Goal: Task Accomplishment & Management: Complete application form

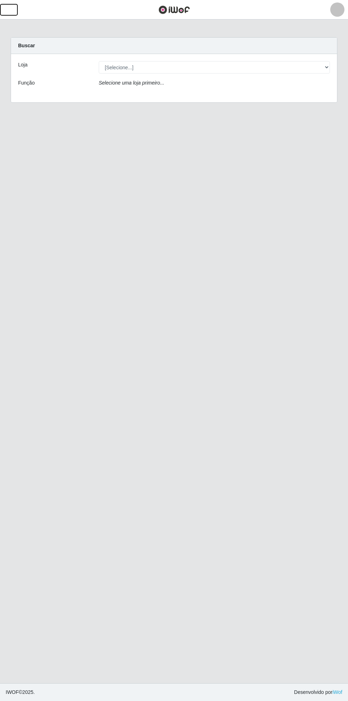
click at [16, 7] on button "button" at bounding box center [9, 10] width 18 height 12
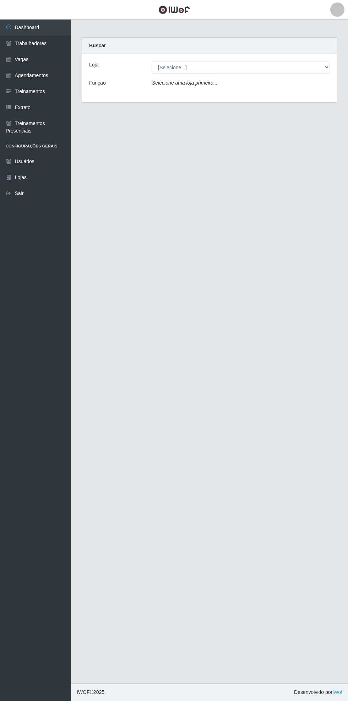
click at [37, 61] on link "Vagas" at bounding box center [35, 59] width 71 height 16
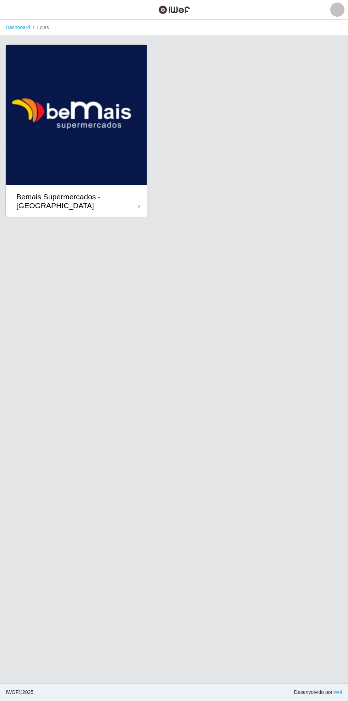
click at [135, 211] on div "Bemais Supermercados - [GEOGRAPHIC_DATA]" at bounding box center [76, 201] width 141 height 32
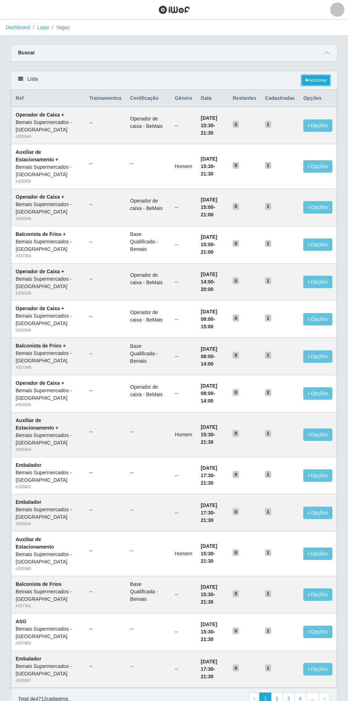
click at [319, 80] on link "Adicionar" at bounding box center [316, 80] width 28 height 10
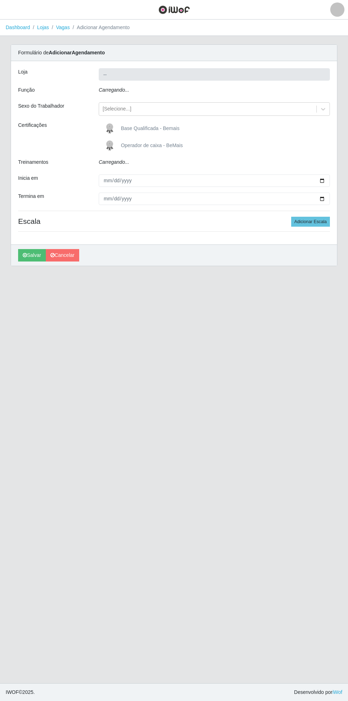
type input "Bemais Supermercados - [GEOGRAPHIC_DATA]"
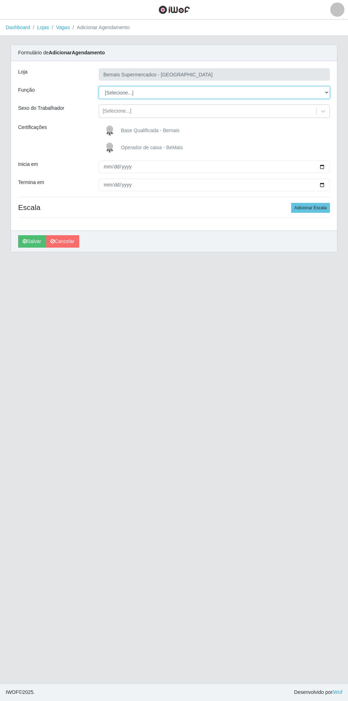
click at [328, 92] on select "[Selecione...] ASG ASG + ASG ++ Auxiliar de Estacionamento Auxiliar de Estacion…" at bounding box center [214, 92] width 231 height 12
select select "70"
click at [99, 86] on select "[Selecione...] ASG ASG + ASG ++ Auxiliar de Estacionamento Auxiliar de Estacion…" at bounding box center [214, 92] width 231 height 12
click at [341, 162] on div "Carregando... Formulário de Adicionar Agendamento Loja Bemais Supermercados - C…" at bounding box center [173, 152] width 337 height 216
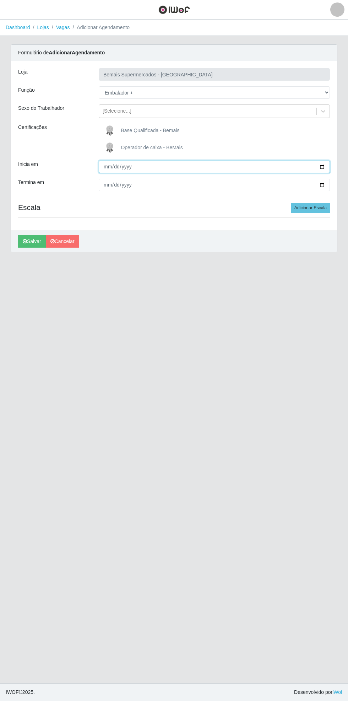
click at [327, 166] on input "Inicia em" at bounding box center [214, 167] width 231 height 12
type input "[DATE]"
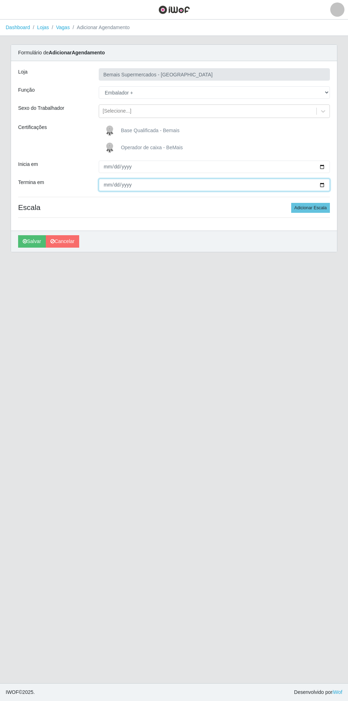
click at [328, 185] on input "Termina em" at bounding box center [214, 185] width 231 height 12
type input "[DATE]"
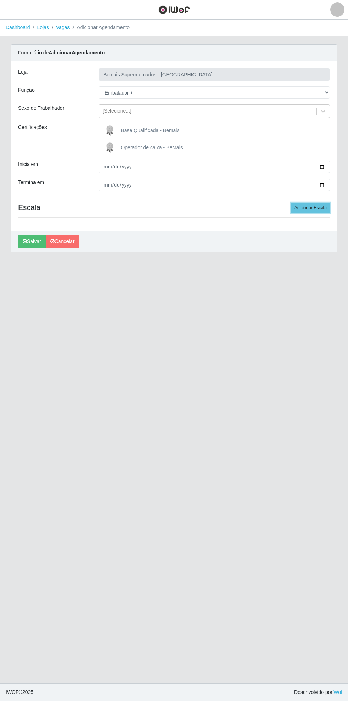
click at [317, 207] on button "Adicionar Escala" at bounding box center [310, 208] width 39 height 10
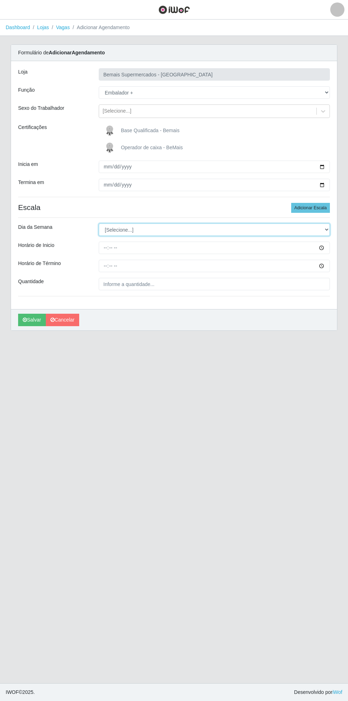
click at [327, 231] on select "[Selecione...] Segunda Terça Quarta Quinta Sexta Sábado Domingo" at bounding box center [214, 229] width 231 height 12
select select "0"
click at [99, 223] on select "[Selecione...] Segunda Terça Quarta Quinta Sexta Sábado Domingo" at bounding box center [214, 229] width 231 height 12
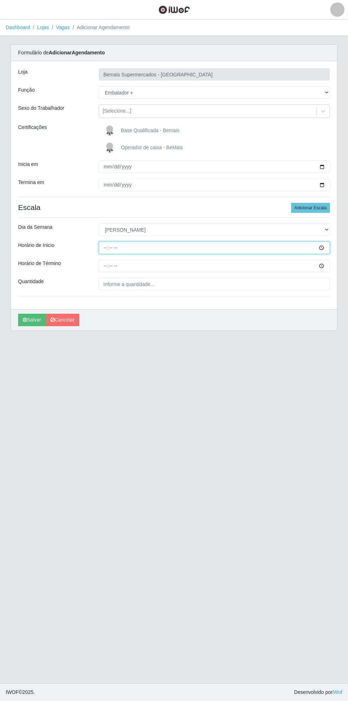
click at [328, 248] on input "Horário de Inicio" at bounding box center [214, 247] width 231 height 12
type input "15:30"
click at [328, 270] on input "Horário de Término" at bounding box center [214, 266] width 231 height 12
type input "21:30"
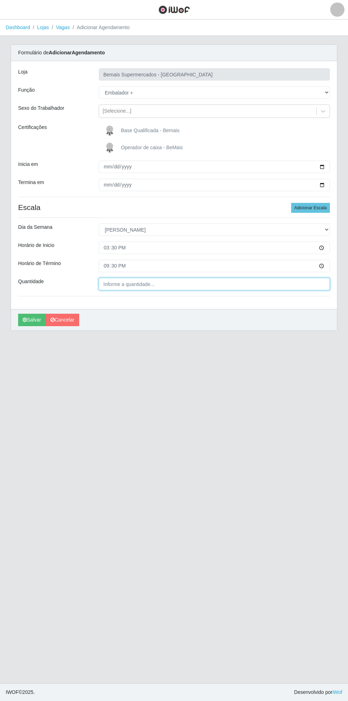
click at [142, 286] on input "Quantidade" at bounding box center [214, 284] width 231 height 12
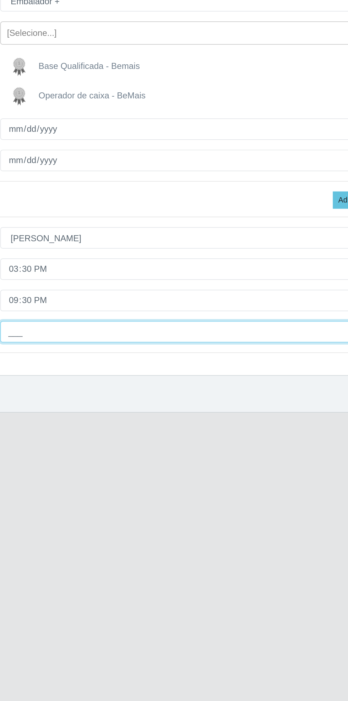
type input "1__"
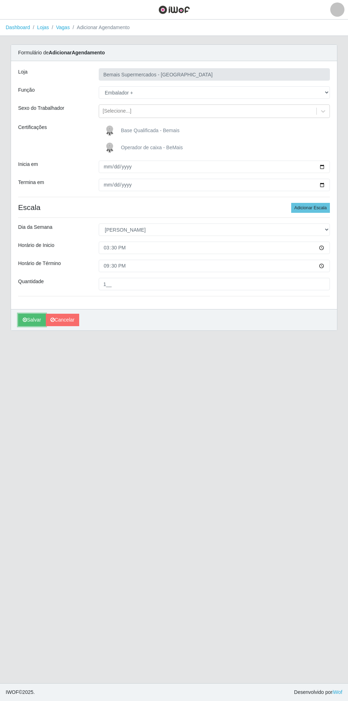
click at [25, 319] on icon "submit" at bounding box center [25, 319] width 4 height 5
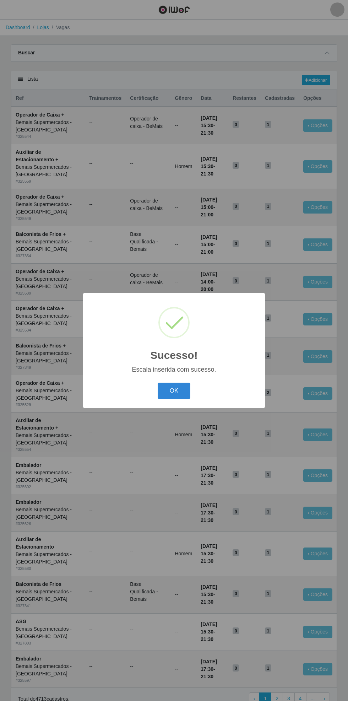
click at [174, 390] on button "OK" at bounding box center [174, 390] width 33 height 17
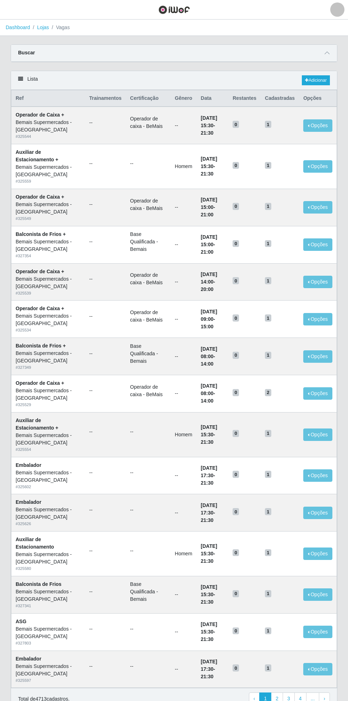
click at [326, 53] on icon at bounding box center [327, 52] width 5 height 5
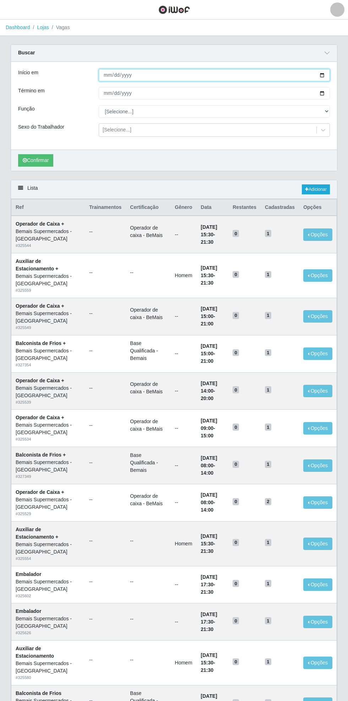
click at [329, 77] on input "Início em" at bounding box center [214, 75] width 231 height 12
type input "[DATE]"
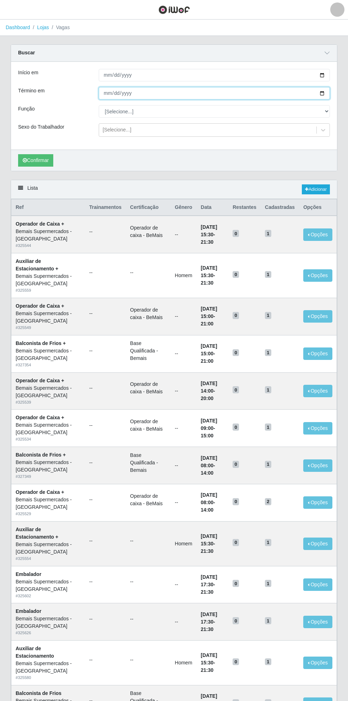
click at [328, 93] on input "Término em" at bounding box center [214, 93] width 231 height 12
type input "[DATE]"
click at [338, 74] on div "Carregando... Buscar Início em [DATE] Término em [DATE] Função [Selecione...] A…" at bounding box center [173, 111] width 337 height 135
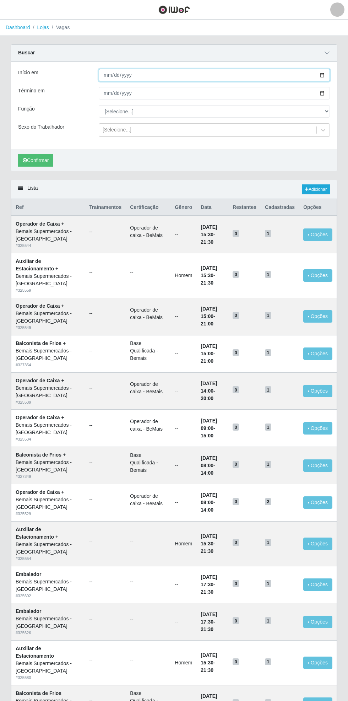
click at [329, 75] on input "[DATE]" at bounding box center [214, 75] width 231 height 12
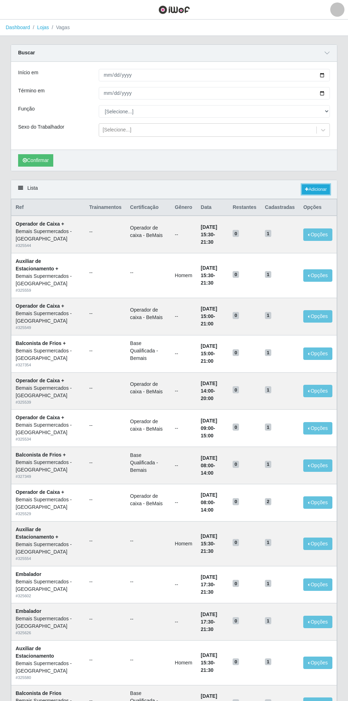
click at [317, 189] on link "Adicionar" at bounding box center [316, 189] width 28 height 10
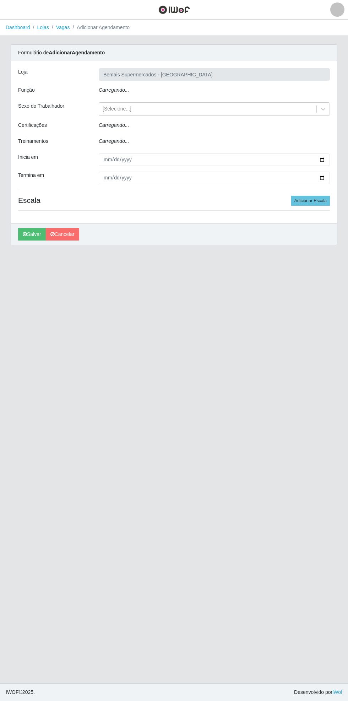
type input "Bemais Supermercados - [GEOGRAPHIC_DATA]"
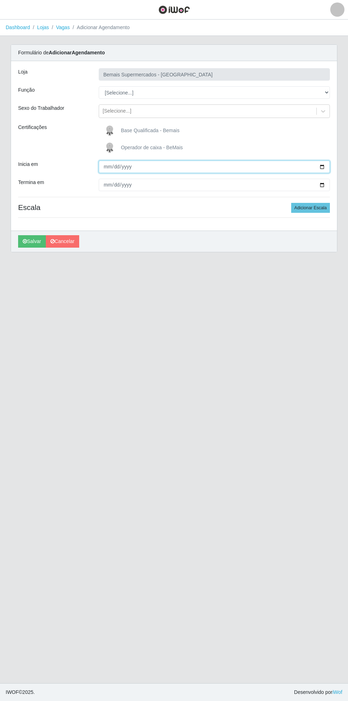
click at [328, 166] on input "Inicia em" at bounding box center [214, 167] width 231 height 12
type input "[DATE]"
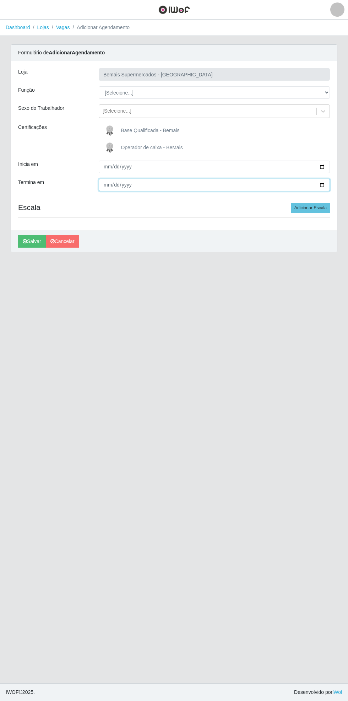
click at [327, 188] on input "Termina em" at bounding box center [214, 185] width 231 height 12
type input "[DATE]"
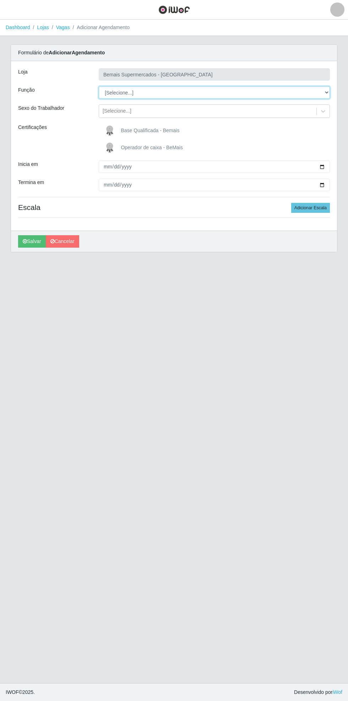
click at [327, 93] on select "[Selecione...] ASG ASG + ASG ++ Auxiliar de Estacionamento Auxiliar de Estacion…" at bounding box center [214, 92] width 231 height 12
select select "70"
click at [99, 86] on select "[Selecione...] ASG ASG + ASG ++ Auxiliar de Estacionamento Auxiliar de Estacion…" at bounding box center [214, 92] width 231 height 12
click at [316, 205] on button "Adicionar Escala" at bounding box center [310, 208] width 39 height 10
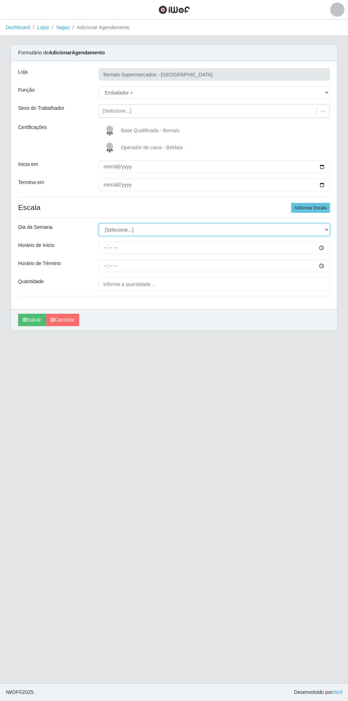
click at [326, 229] on select "[Selecione...] Segunda Terça Quarta Quinta Sexta Sábado Domingo" at bounding box center [214, 229] width 231 height 12
select select "6"
click at [99, 223] on select "[Selecione...] Segunda Terça Quarta Quinta Sexta Sábado Domingo" at bounding box center [214, 229] width 231 height 12
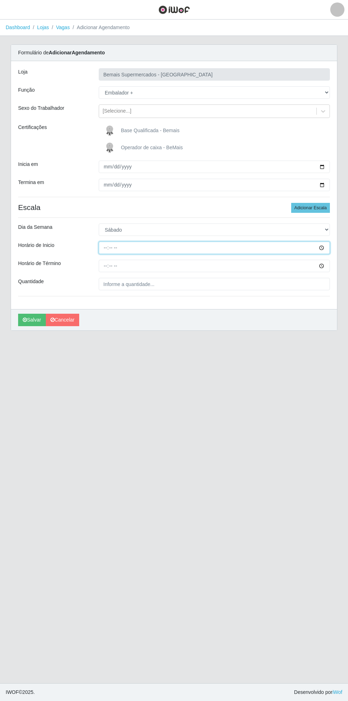
click at [328, 247] on input "Horário de Inicio" at bounding box center [214, 247] width 231 height 12
click at [327, 247] on input "14:00" at bounding box center [214, 247] width 231 height 12
type input "08:00"
click at [330, 270] on input "Horário de Término" at bounding box center [214, 266] width 231 height 12
type input "14:00"
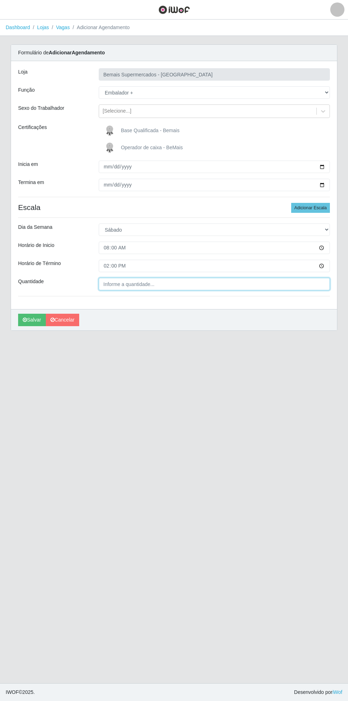
click at [146, 286] on input "Quantidade" at bounding box center [214, 284] width 231 height 12
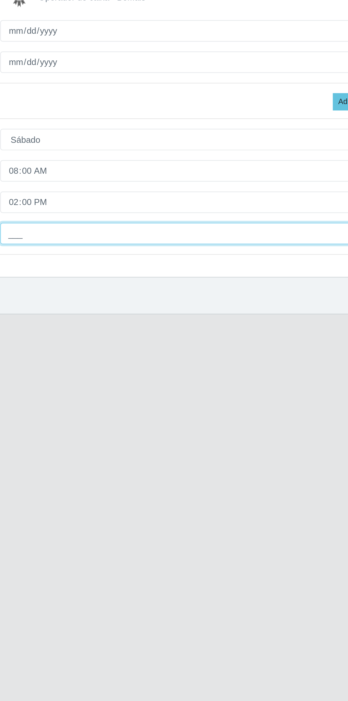
type input "1__"
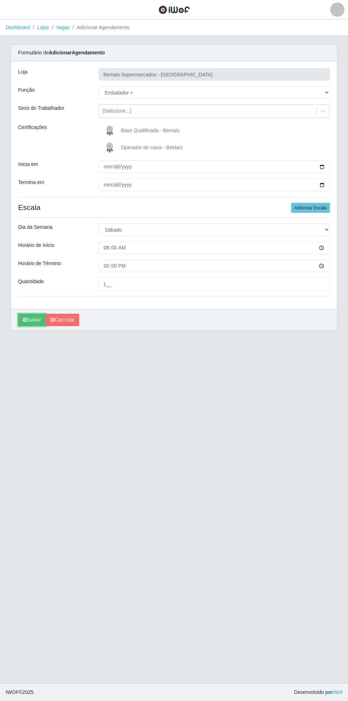
click at [31, 321] on button "Salvar" at bounding box center [32, 320] width 28 height 12
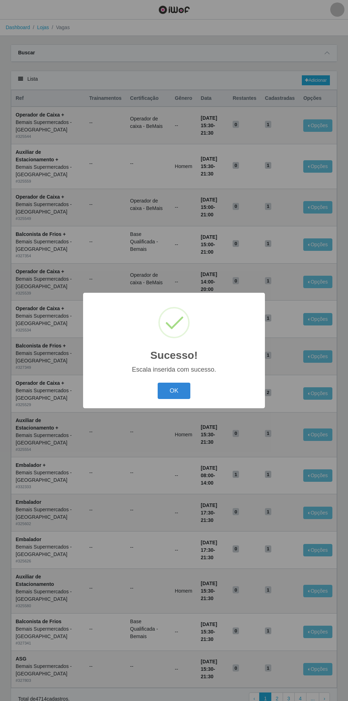
click at [170, 391] on button "OK" at bounding box center [174, 390] width 33 height 17
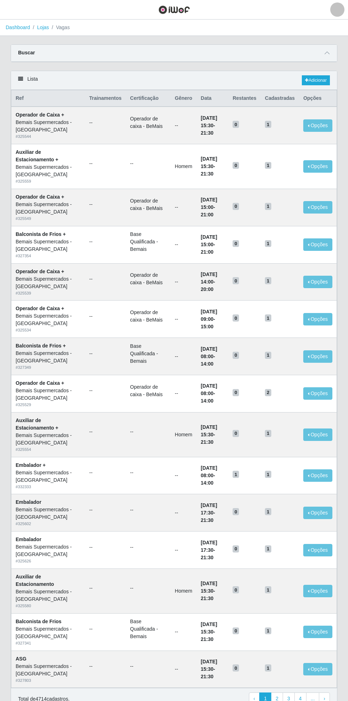
click at [89, 700] on div "Total de 4714 cadastros. ‹ Previous 1 2 3 4 ... › Next" at bounding box center [174, 698] width 312 height 13
copy tbody "Bemais Supermercados - [GEOGRAPHIC_DATA] # 332333 -- -- -- [DATE] 08:00 - 14:00…"
click at [327, 53] on icon at bounding box center [327, 52] width 5 height 5
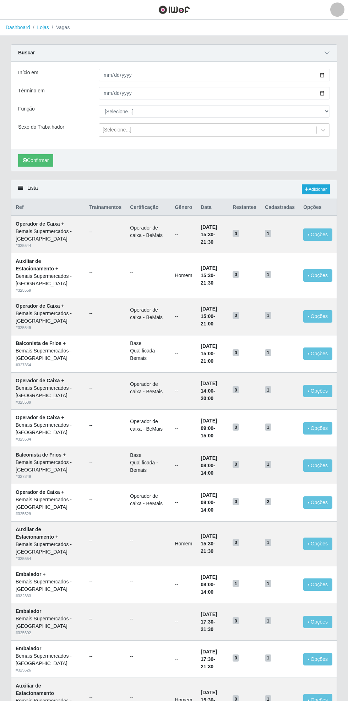
click at [340, 73] on div "Carregando... Buscar Início em Término em Função [Selecione...] ASG ASG + ASG +…" at bounding box center [173, 111] width 337 height 135
click at [340, 71] on div "Carregando... Buscar Início em Término em Função [Selecione...] ASG ASG + ASG +…" at bounding box center [173, 111] width 337 height 135
click at [338, 73] on div "Carregando... Buscar Início em Término em Função [Selecione...] ASG ASG + ASG +…" at bounding box center [173, 111] width 337 height 135
click at [325, 90] on input "Término em" at bounding box center [214, 93] width 231 height 12
type input "[DATE]"
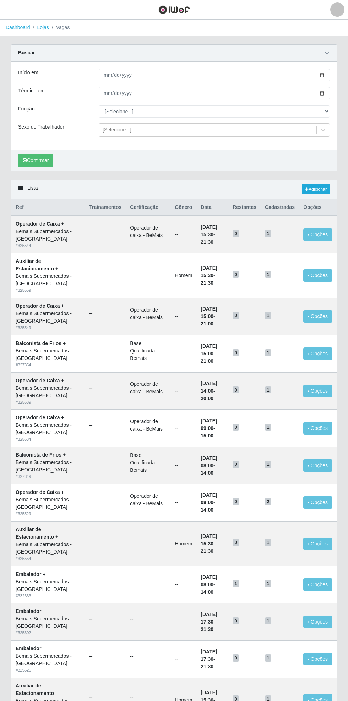
click at [337, 112] on div "Buscar Início em Término em [DATE] Função [Selecione...] ASG ASG + ASG ++ Auxil…" at bounding box center [174, 107] width 327 height 127
click at [326, 112] on select "[Selecione...] ASG ASG + ASG ++ Auxiliar de Estacionamento Auxiliar de Estacion…" at bounding box center [214, 111] width 231 height 12
select select "70"
click at [99, 105] on select "[Selecione...] ASG ASG + ASG ++ Auxiliar de Estacionamento Auxiliar de Estacion…" at bounding box center [214, 111] width 231 height 12
click at [327, 75] on input "Início em" at bounding box center [214, 75] width 231 height 12
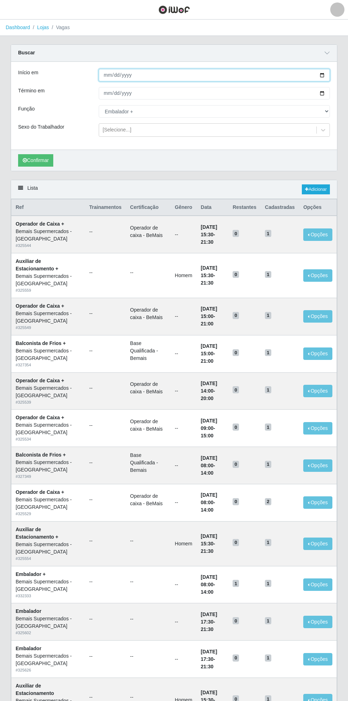
type input "[DATE]"
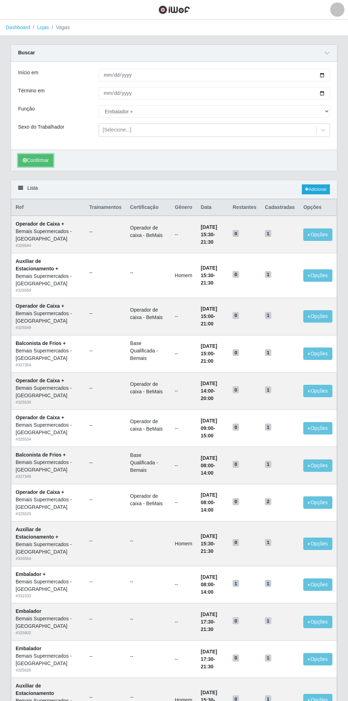
click at [25, 159] on icon "submit" at bounding box center [25, 160] width 4 height 5
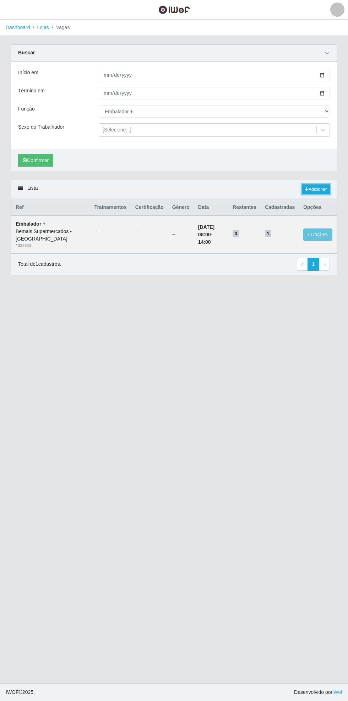
click at [325, 184] on link "Adicionar" at bounding box center [316, 189] width 28 height 10
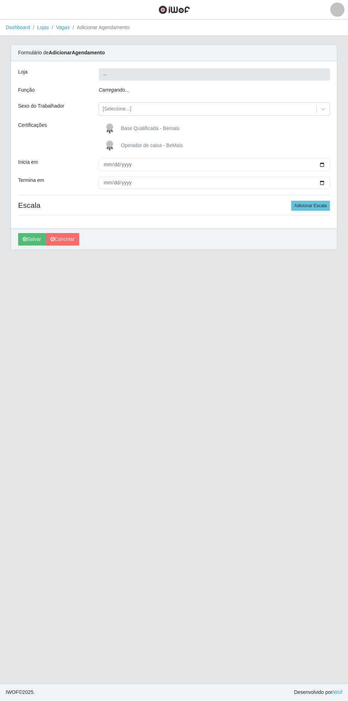
type input "Bemais Supermercados - [GEOGRAPHIC_DATA]"
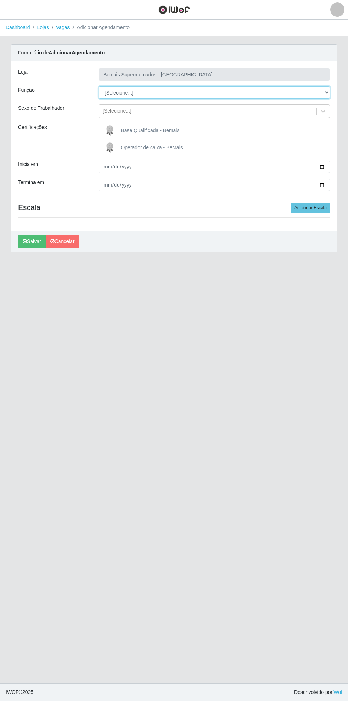
click at [329, 92] on select "[Selecione...] ASG ASG + ASG ++ Auxiliar de Estacionamento Auxiliar de Estacion…" at bounding box center [214, 92] width 231 height 12
select select "70"
click at [99, 86] on select "[Selecione...] ASG ASG + ASG ++ Auxiliar de Estacionamento Auxiliar de Estacion…" at bounding box center [214, 92] width 231 height 12
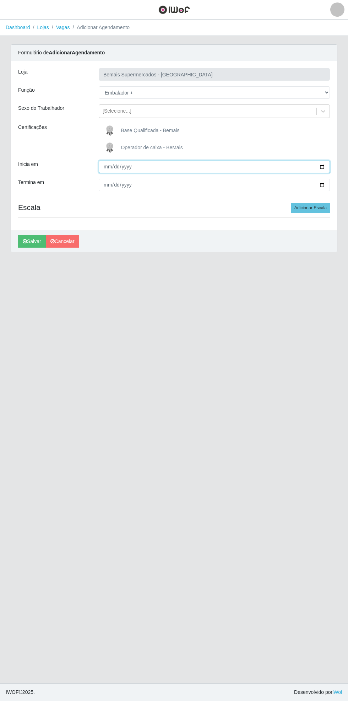
click at [327, 166] on input "Inicia em" at bounding box center [214, 167] width 231 height 12
type input "[DATE]"
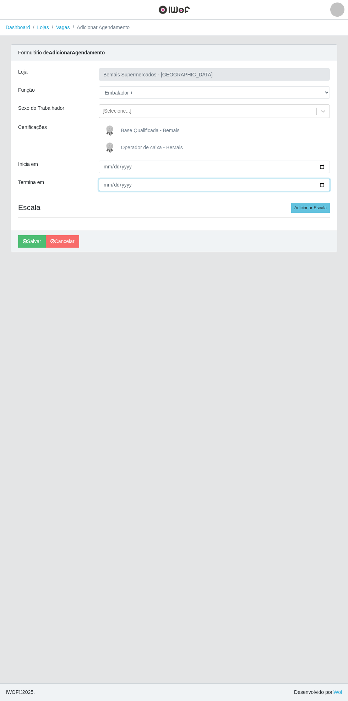
click at [326, 185] on input "Termina em" at bounding box center [214, 185] width 231 height 12
type input "[DATE]"
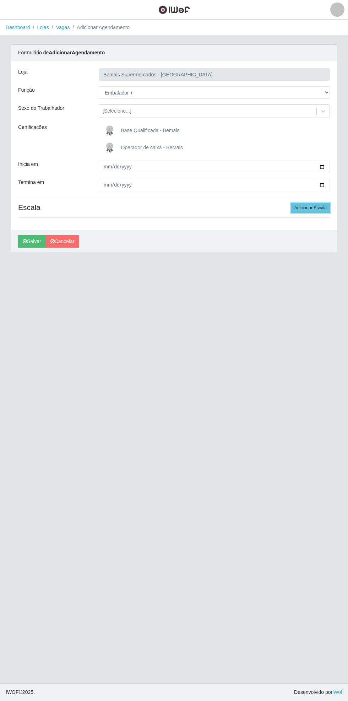
click at [320, 208] on button "Adicionar Escala" at bounding box center [310, 208] width 39 height 10
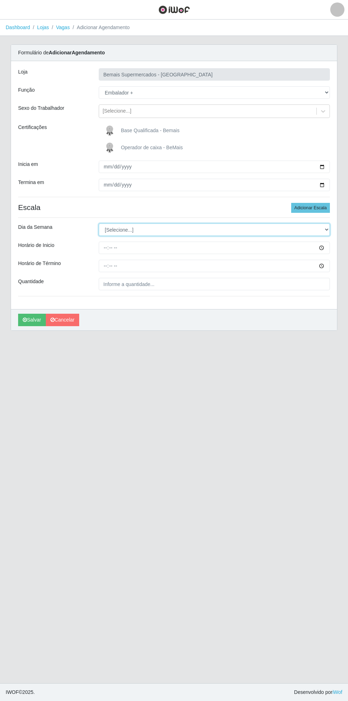
click at [326, 231] on select "[Selecione...] Segunda Terça Quarta Quinta Sexta Sábado Domingo" at bounding box center [214, 229] width 231 height 12
select select "6"
click at [99, 223] on select "[Selecione...] Segunda Terça Quarta Quinta Sexta Sábado Domingo" at bounding box center [214, 229] width 231 height 12
click at [337, 249] on div "Carregando... Formulário de Adicionar Agendamento Loja Bemais Supermercados - C…" at bounding box center [173, 191] width 337 height 295
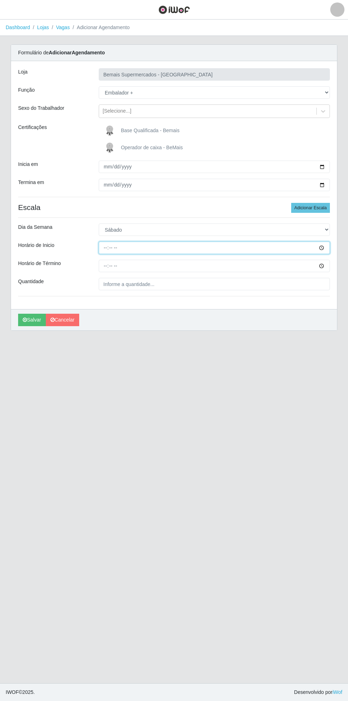
click at [328, 247] on input "Horário de Inicio" at bounding box center [214, 247] width 231 height 12
type input "08:00"
click at [327, 266] on input "Horário de Término" at bounding box center [214, 266] width 231 height 12
type input "14:00"
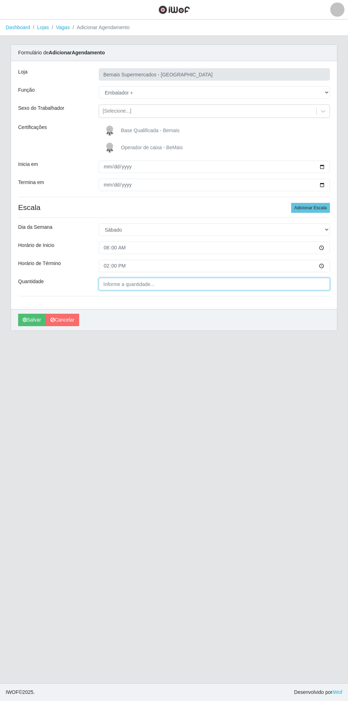
click at [141, 283] on input "Quantidade" at bounding box center [214, 284] width 231 height 12
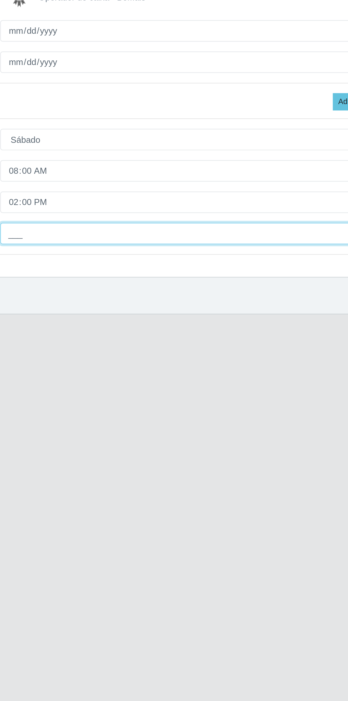
type input "1__"
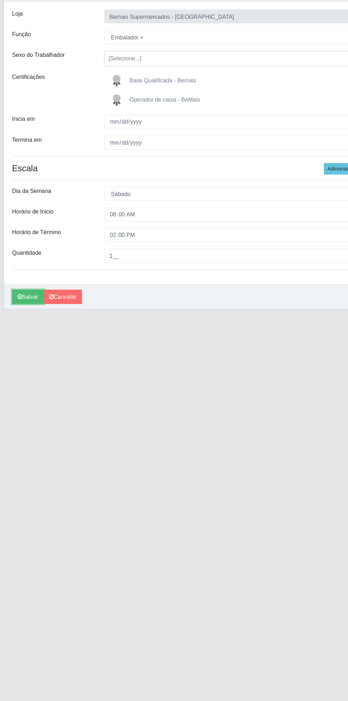
click at [30, 320] on button "Salvar" at bounding box center [32, 320] width 28 height 12
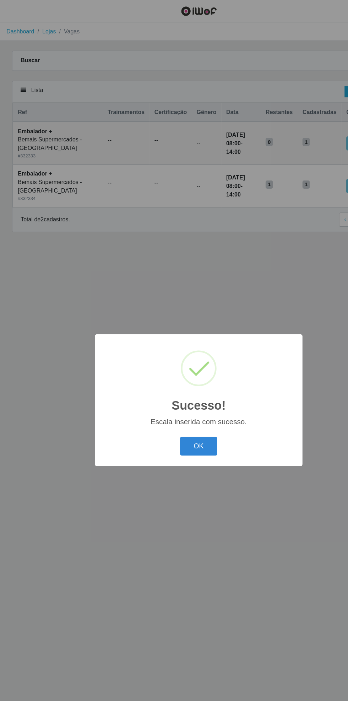
click at [171, 390] on button "OK" at bounding box center [174, 390] width 33 height 17
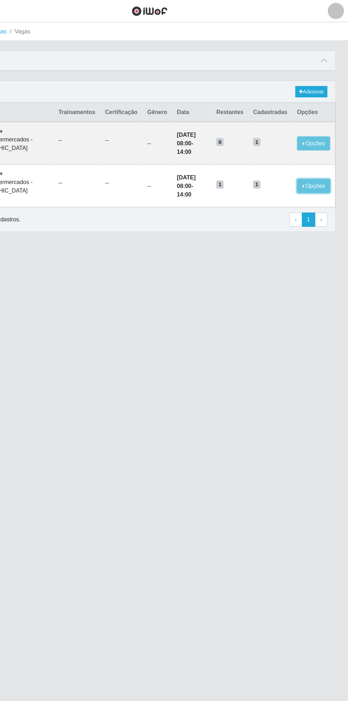
click at [326, 163] on button "Opções" at bounding box center [317, 163] width 29 height 12
click at [283, 171] on div "Deletar" at bounding box center [274, 172] width 42 height 7
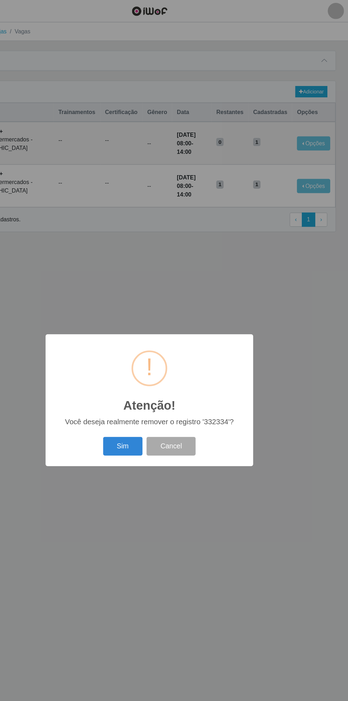
click at [146, 393] on button "Sim" at bounding box center [151, 390] width 34 height 17
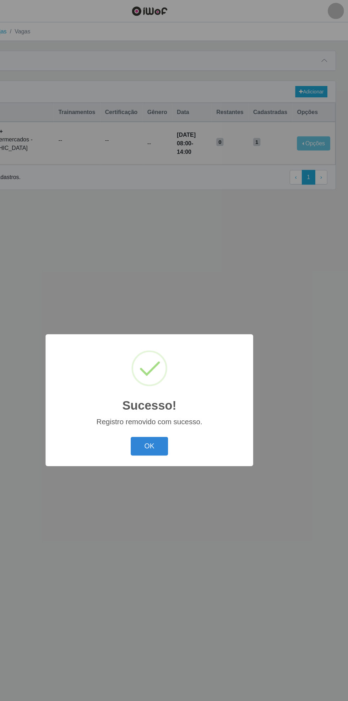
click at [173, 396] on button "OK" at bounding box center [174, 390] width 33 height 17
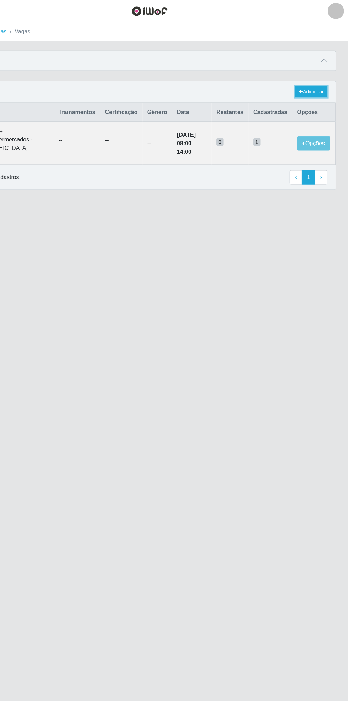
click at [325, 78] on link "Adicionar" at bounding box center [316, 80] width 28 height 10
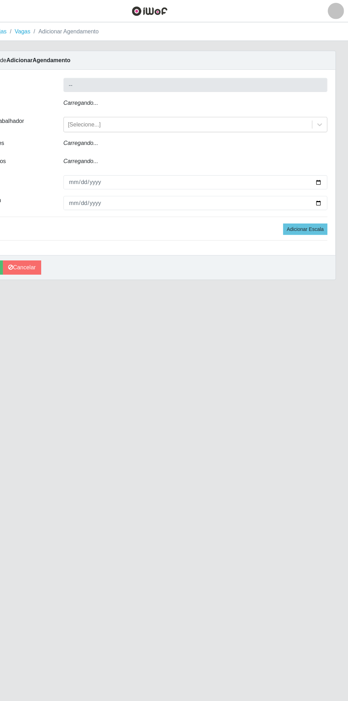
type input "Bemais Supermercados - [GEOGRAPHIC_DATA]"
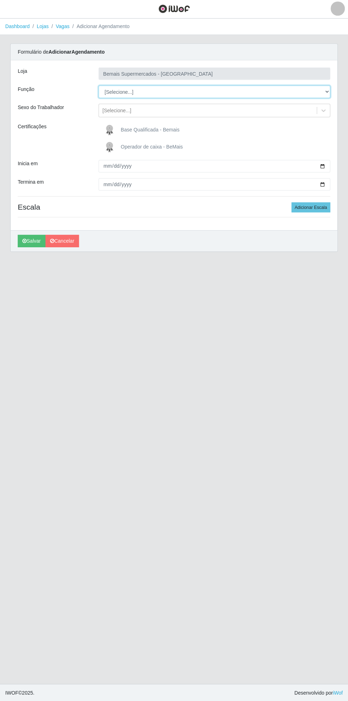
click at [328, 92] on select "[Selecione...] ASG ASG + ASG ++ Auxiliar de Estacionamento Auxiliar de Estacion…" at bounding box center [214, 92] width 231 height 12
select select "70"
click at [99, 86] on select "[Selecione...] ASG ASG + ASG ++ Auxiliar de Estacionamento Auxiliar de Estacion…" at bounding box center [214, 92] width 231 height 12
click at [337, 162] on div "Loja Bemais Supermercados - [GEOGRAPHIC_DATA] Função [Selecione...] ASG ASG + A…" at bounding box center [174, 145] width 326 height 169
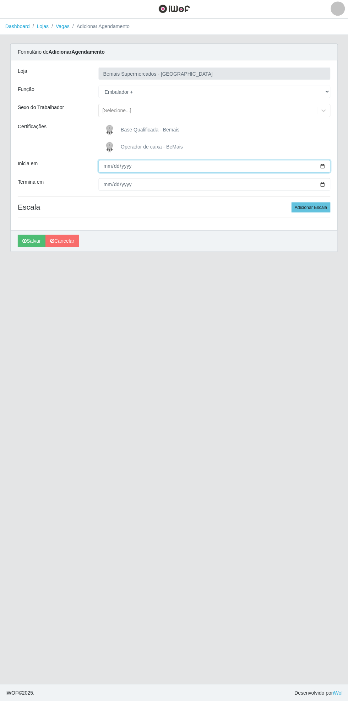
click at [324, 172] on input "Inicia em" at bounding box center [214, 167] width 231 height 12
type input "[DATE]"
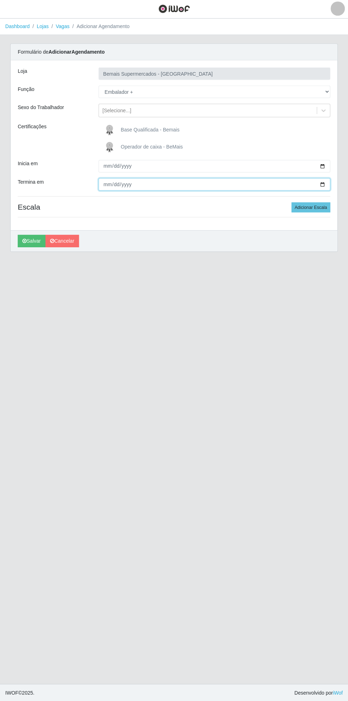
click at [328, 189] on input "Termina em" at bounding box center [214, 185] width 231 height 12
type input "[DATE]"
click at [313, 207] on button "Adicionar Escala" at bounding box center [310, 208] width 39 height 10
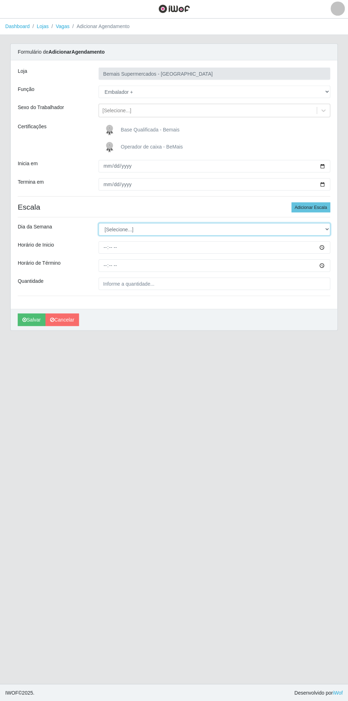
click at [327, 231] on select "[Selecione...] Segunda Terça Quarta Quinta Sexta Sábado Domingo" at bounding box center [214, 229] width 231 height 12
select select "6"
click at [99, 223] on select "[Selecione...] Segunda Terça Quarta Quinta Sexta Sábado Domingo" at bounding box center [214, 229] width 231 height 12
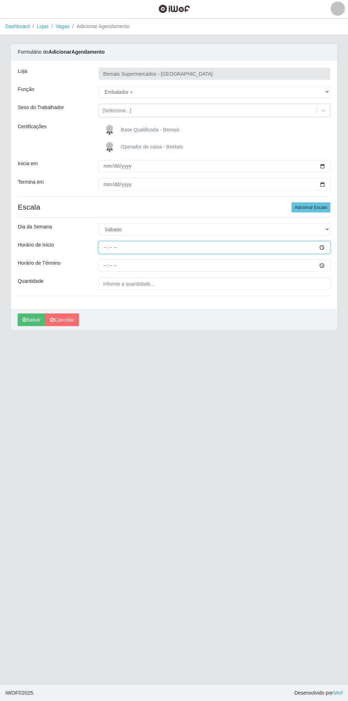
click at [327, 249] on input "Horário de Inicio" at bounding box center [214, 247] width 231 height 12
type input "08:00"
click at [326, 267] on input "Horário de Término" at bounding box center [214, 266] width 231 height 12
type input "14:00"
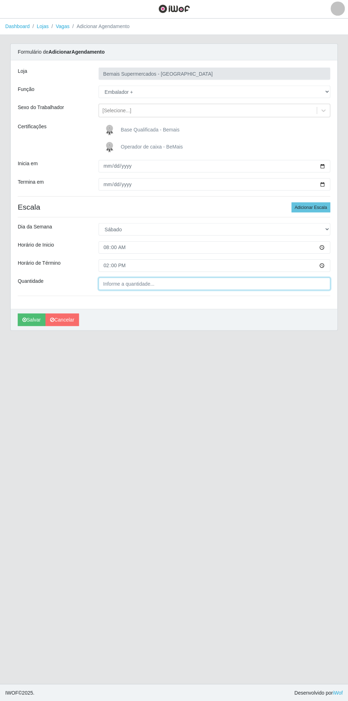
click at [143, 285] on input "Quantidade" at bounding box center [214, 284] width 231 height 12
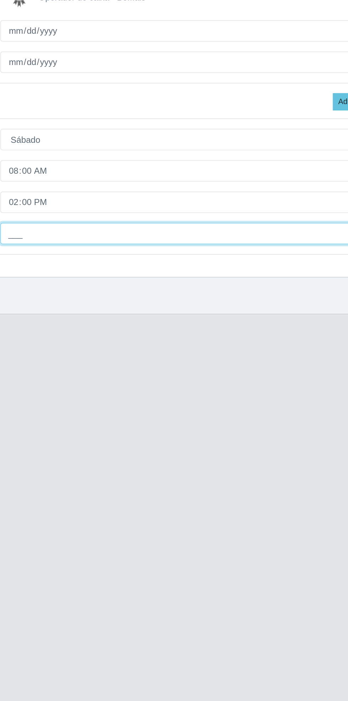
type input "1__"
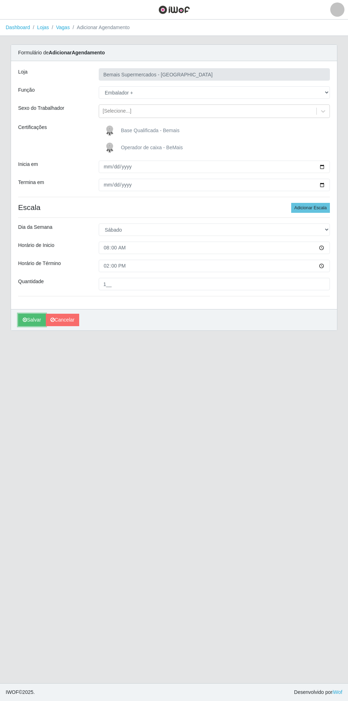
click at [25, 319] on icon "submit" at bounding box center [25, 319] width 4 height 5
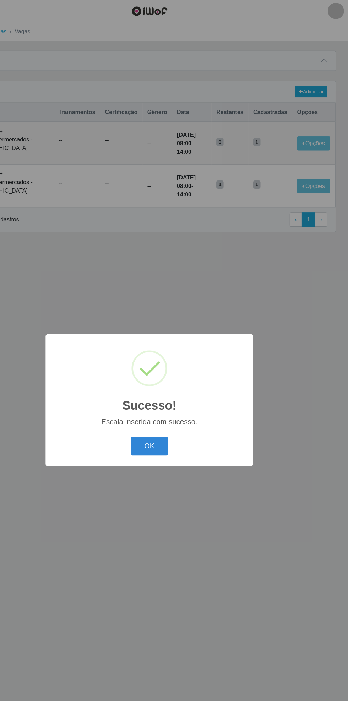
click at [173, 399] on button "OK" at bounding box center [174, 390] width 33 height 17
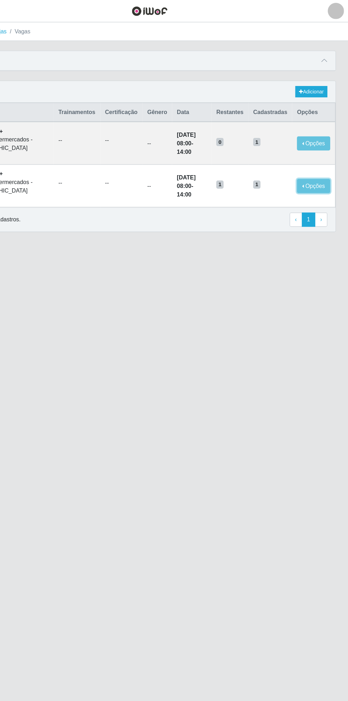
click at [319, 163] on button "Opções" at bounding box center [317, 163] width 29 height 12
click at [277, 170] on div "Deletar" at bounding box center [274, 172] width 42 height 7
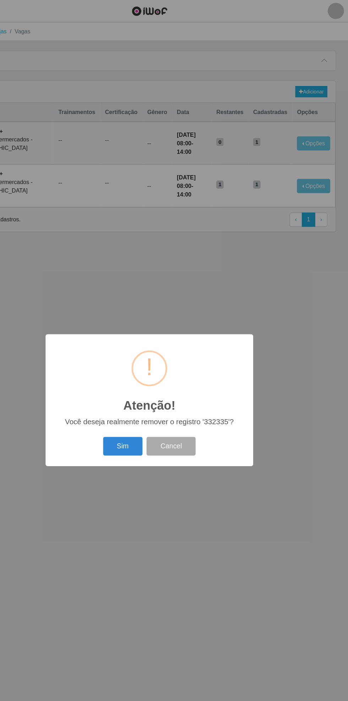
click at [144, 394] on button "Sim" at bounding box center [151, 390] width 34 height 17
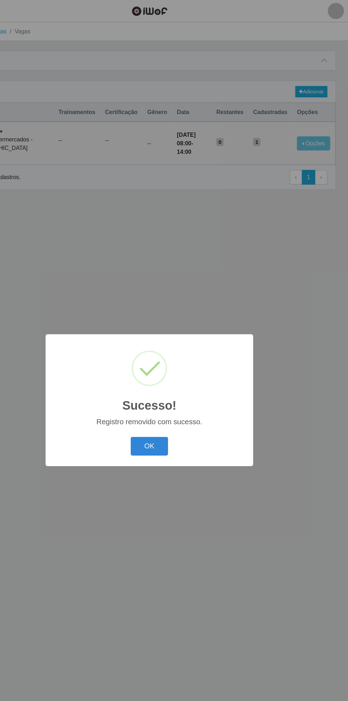
click at [163, 389] on button "OK" at bounding box center [174, 390] width 33 height 17
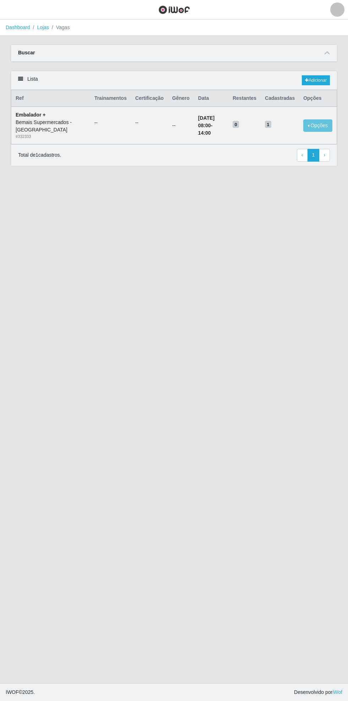
click at [327, 55] on icon at bounding box center [327, 52] width 5 height 5
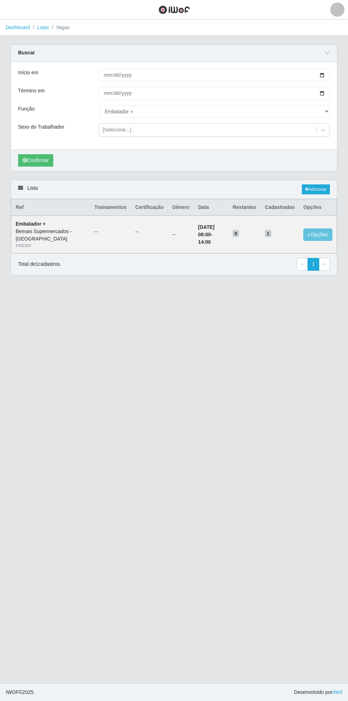
click at [337, 76] on div "Carregando... Buscar Início em [DATE] Término em [DATE] Função [Selecione...] A…" at bounding box center [173, 111] width 337 height 135
click at [338, 76] on div "Carregando... Buscar Início em [DATE] Término em [DATE] Função [Selecione...] A…" at bounding box center [173, 111] width 337 height 135
click at [330, 75] on input "[DATE]" at bounding box center [214, 75] width 231 height 12
type input "[DATE]"
click at [338, 95] on div "Carregando... Buscar Início em [DATE] Término em [DATE] Função [Selecione...] A…" at bounding box center [173, 111] width 337 height 135
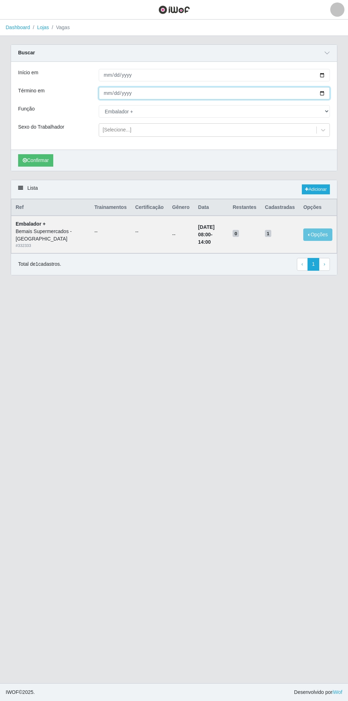
click at [327, 93] on input "[DATE]" at bounding box center [214, 93] width 231 height 12
type input "[DATE]"
click at [34, 159] on button "Confirmar" at bounding box center [35, 160] width 35 height 12
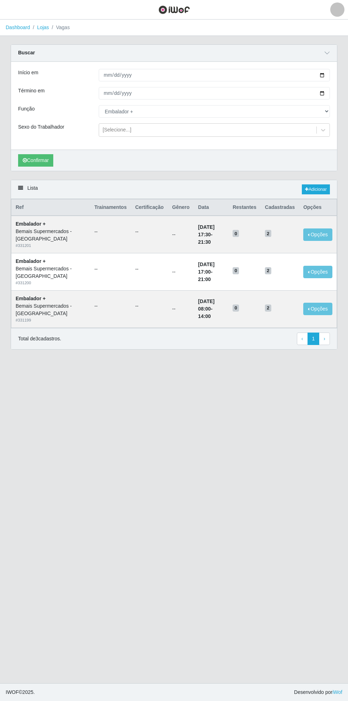
click at [337, 73] on div "Início em [DATE] Término em [DATE] Função [Selecione...] ASG ASG + ASG ++ Auxil…" at bounding box center [174, 106] width 326 height 88
click at [327, 75] on input "[DATE]" at bounding box center [214, 75] width 231 height 12
type input "[DATE]"
click at [339, 96] on div "Carregando... Buscar Início em [DATE] Término em [DATE] Função [Selecione...] A…" at bounding box center [173, 111] width 337 height 135
click at [328, 94] on input "[DATE]" at bounding box center [214, 93] width 231 height 12
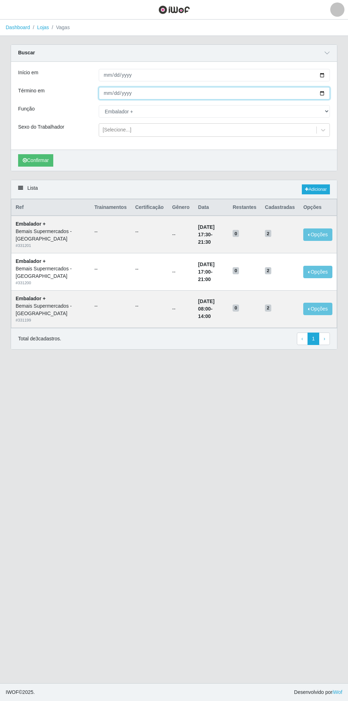
type input "[DATE]"
click at [37, 163] on button "Confirmar" at bounding box center [35, 160] width 35 height 12
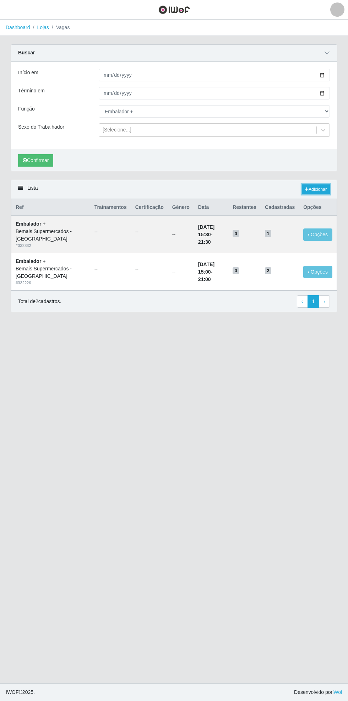
click at [319, 188] on link "Adicionar" at bounding box center [316, 189] width 28 height 10
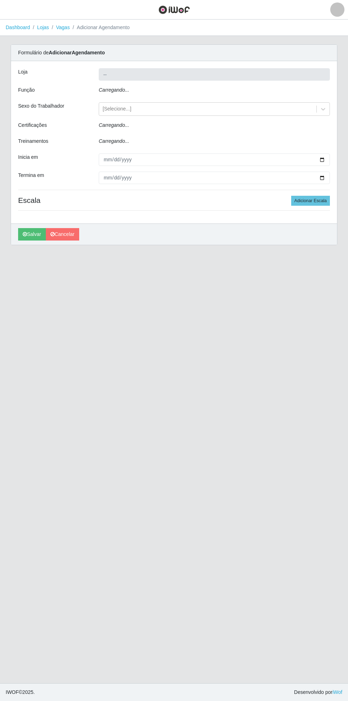
type input "Bemais Supermercados - [GEOGRAPHIC_DATA]"
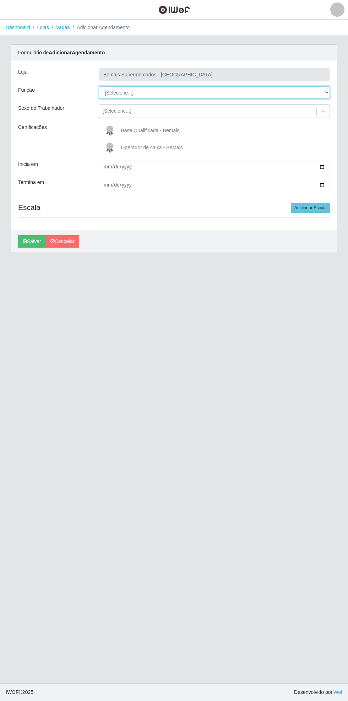
click at [327, 92] on select "[Selecione...] ASG ASG + ASG ++ Auxiliar de Estacionamento Auxiliar de Estacion…" at bounding box center [214, 92] width 231 height 12
select select "70"
click at [99, 86] on select "[Selecione...] ASG ASG + ASG ++ Auxiliar de Estacionamento Auxiliar de Estacion…" at bounding box center [214, 92] width 231 height 12
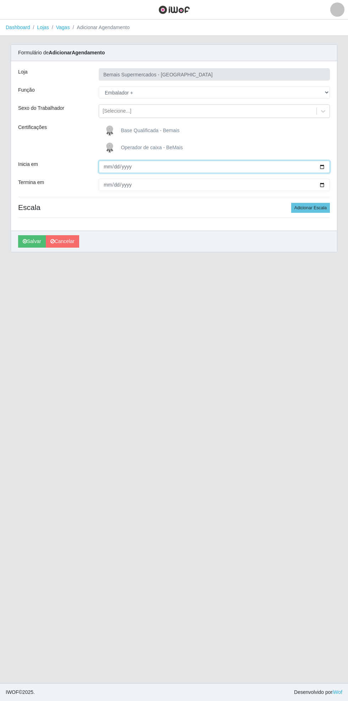
click at [327, 166] on input "Inicia em" at bounding box center [214, 167] width 231 height 12
type input "[DATE]"
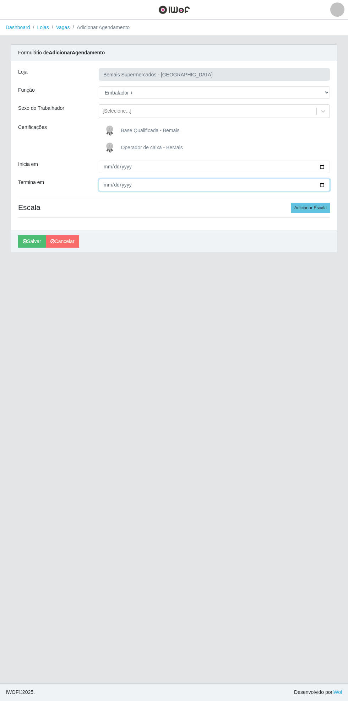
click at [326, 185] on input "Termina em" at bounding box center [214, 185] width 231 height 12
type input "[DATE]"
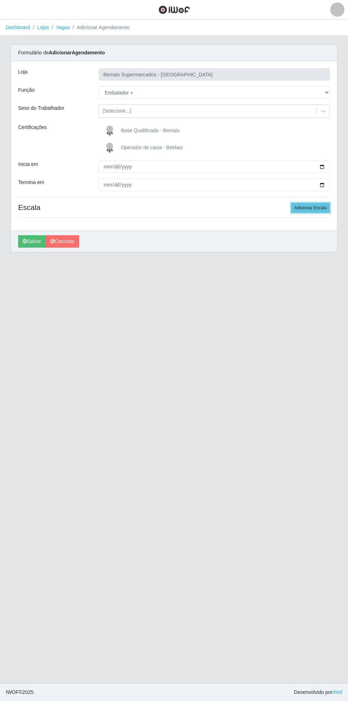
click at [318, 207] on button "Adicionar Escala" at bounding box center [310, 208] width 39 height 10
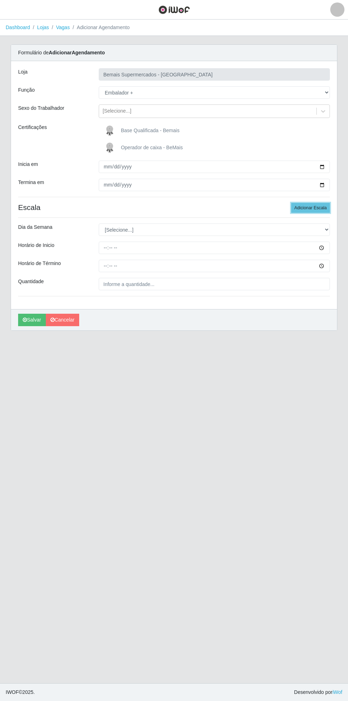
click at [323, 207] on button "Adicionar Escala" at bounding box center [310, 208] width 39 height 10
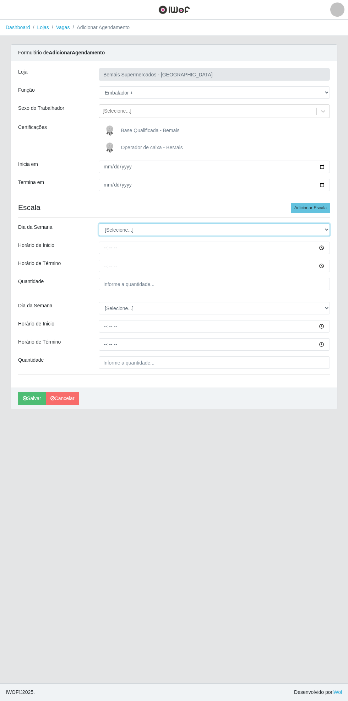
click at [326, 233] on select "[Selecione...] Segunda Terça Quarta Quinta Sexta Sábado Domingo" at bounding box center [214, 229] width 231 height 12
select select "0"
click at [99, 223] on select "[Selecione...] Segunda Terça Quarta Quinta Sexta Sábado Domingo" at bounding box center [214, 229] width 231 height 12
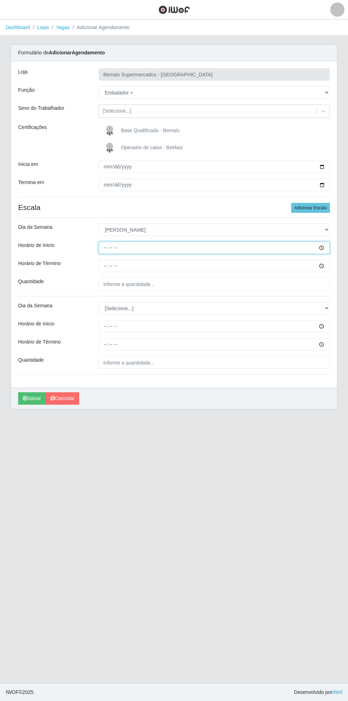
click at [324, 250] on input "Horário de Inicio" at bounding box center [214, 247] width 231 height 12
type input "08:00"
click at [325, 268] on input "Horário de Término" at bounding box center [214, 266] width 231 height 12
type input "14:00"
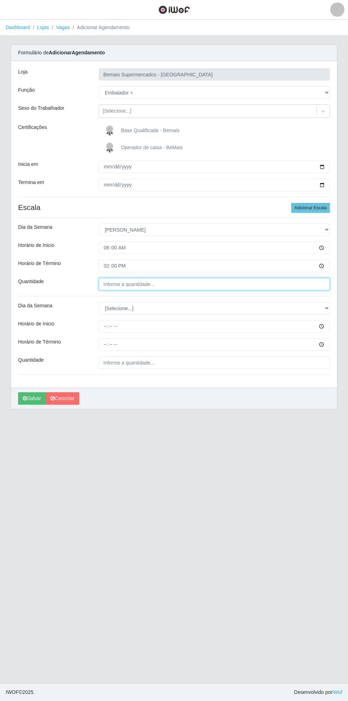
click at [172, 285] on input "Quantidade" at bounding box center [214, 284] width 231 height 12
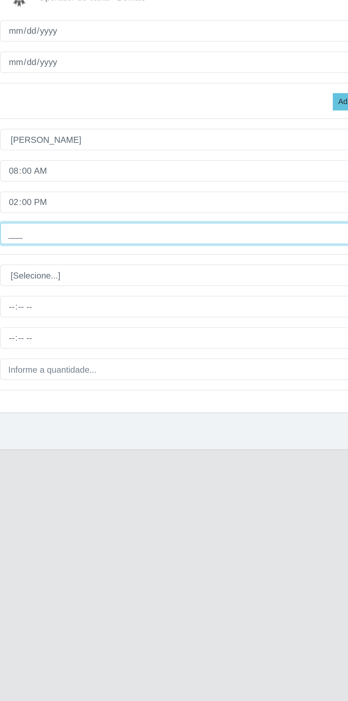
type input "2__"
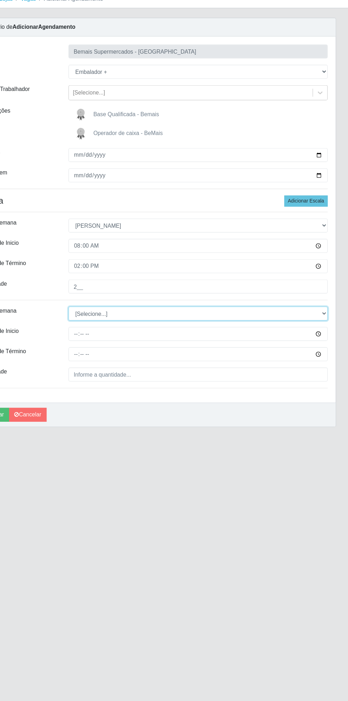
click at [325, 305] on select "[Selecione...] Segunda Terça Quarta Quinta Sexta Sábado Domingo" at bounding box center [214, 308] width 231 height 12
select select "0"
click at [99, 302] on select "[Selecione...] Segunda Terça Quarta Quinta Sexta Sábado Domingo" at bounding box center [214, 308] width 231 height 12
click at [329, 329] on input "Horário de Inicio" at bounding box center [214, 326] width 231 height 12
type input "15:30"
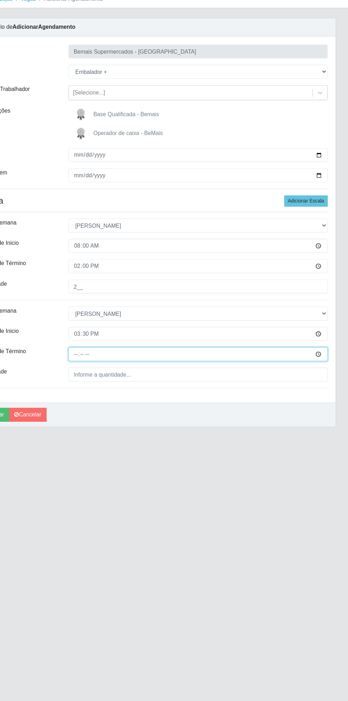
click at [329, 345] on input "Horário de Término" at bounding box center [214, 344] width 231 height 12
type input "21:30"
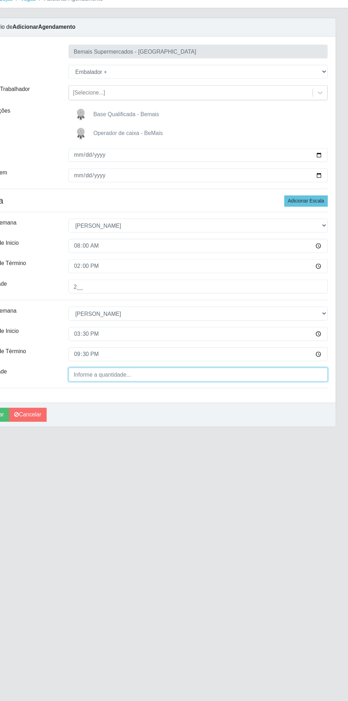
click at [174, 364] on input "Quantidade" at bounding box center [214, 362] width 231 height 12
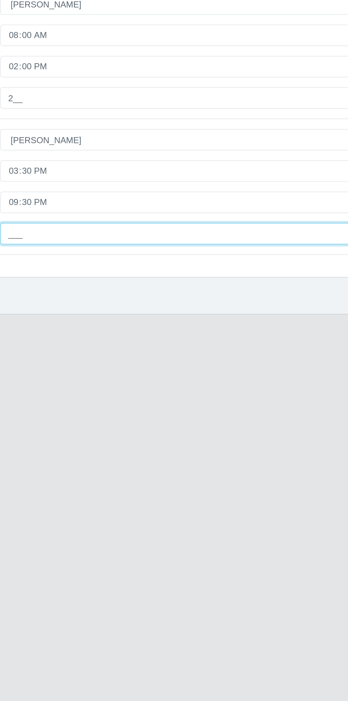
type input "1__"
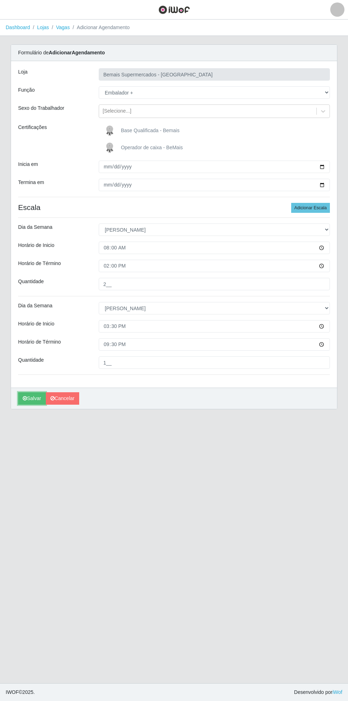
click at [35, 400] on button "Salvar" at bounding box center [32, 398] width 28 height 12
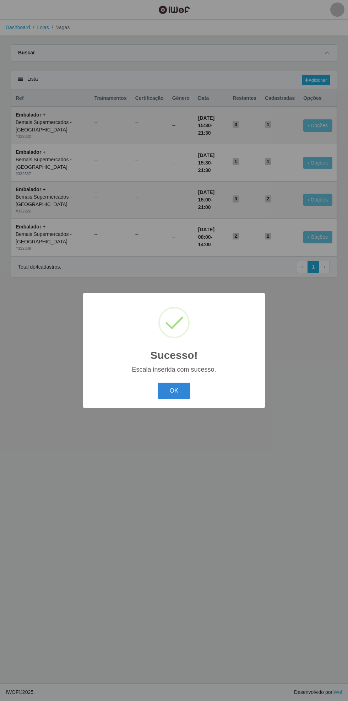
click at [333, 53] on div "Sucesso! × Escala inserida com sucesso. OK Cancel" at bounding box center [174, 350] width 348 height 701
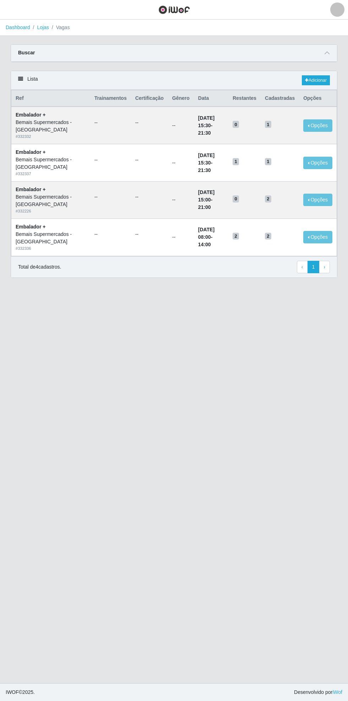
select select "70"
click at [327, 54] on icon at bounding box center [327, 52] width 5 height 5
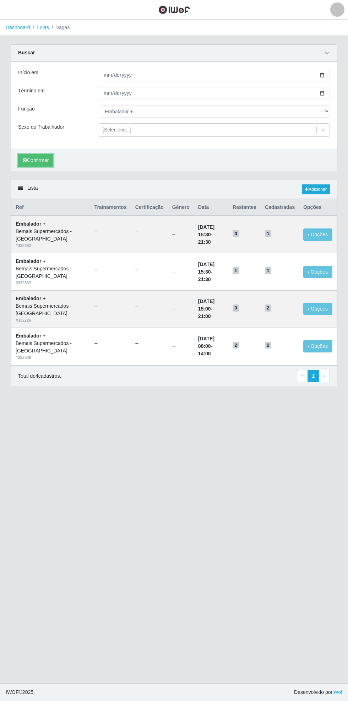
click at [38, 159] on button "Confirmar" at bounding box center [35, 160] width 35 height 12
click at [237, 508] on main "Dashboard Lojas Vagas Carregando... Buscar Início em [DATE] Término em [DATE] F…" at bounding box center [174, 351] width 348 height 663
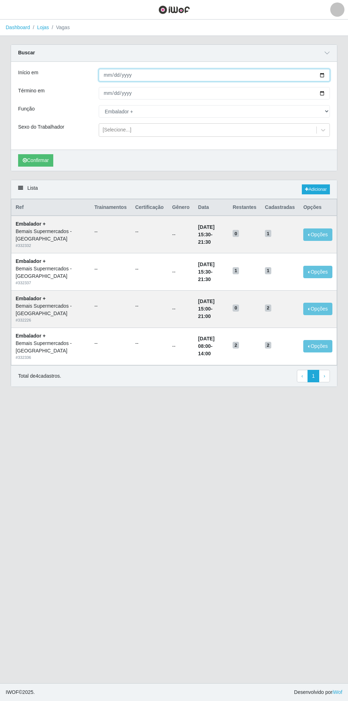
click at [328, 74] on input "[DATE]" at bounding box center [214, 75] width 231 height 12
click at [16, 27] on link "Dashboard" at bounding box center [18, 28] width 25 height 6
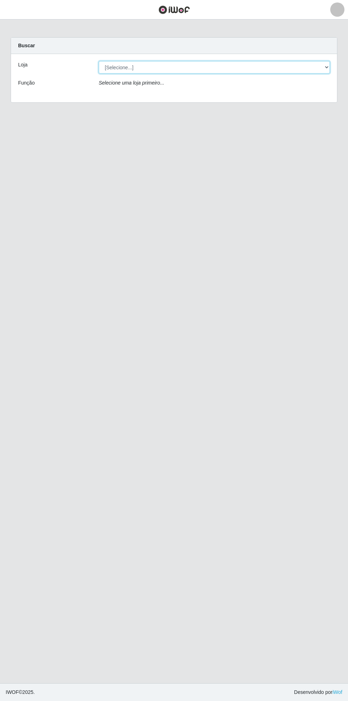
click at [328, 67] on select "[Selecione...] Bemais Supermercados - [GEOGRAPHIC_DATA]" at bounding box center [214, 67] width 231 height 12
select select "250"
click at [99, 61] on select "[Selecione...] Bemais Supermercados - [GEOGRAPHIC_DATA]" at bounding box center [214, 67] width 231 height 12
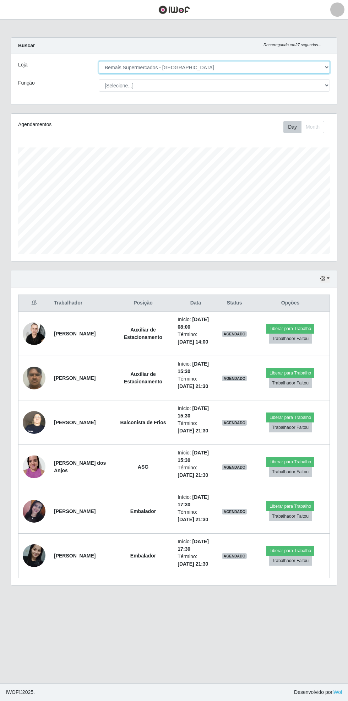
scroll to position [147, 326]
click at [17, 28] on main "Carregando... Buscar Recarregando em 26 segundos... Loja [Selecione...] Bemais …" at bounding box center [174, 351] width 348 height 663
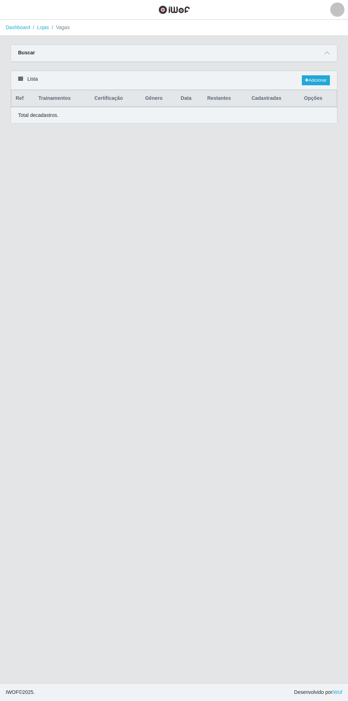
select select "70"
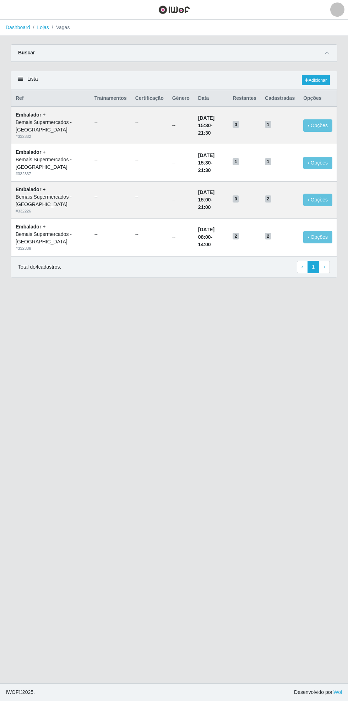
click at [327, 53] on icon at bounding box center [327, 52] width 5 height 5
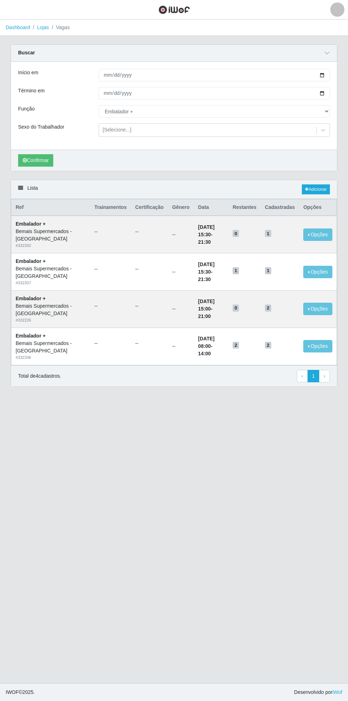
click at [340, 74] on div "Carregando... Buscar Início em [DATE] Término em [DATE] Função [Selecione...] A…" at bounding box center [173, 111] width 337 height 135
click at [327, 75] on input "[DATE]" at bounding box center [214, 75] width 231 height 12
type input "[DATE]"
click at [326, 93] on input "[DATE]" at bounding box center [214, 93] width 231 height 12
type input "[DATE]"
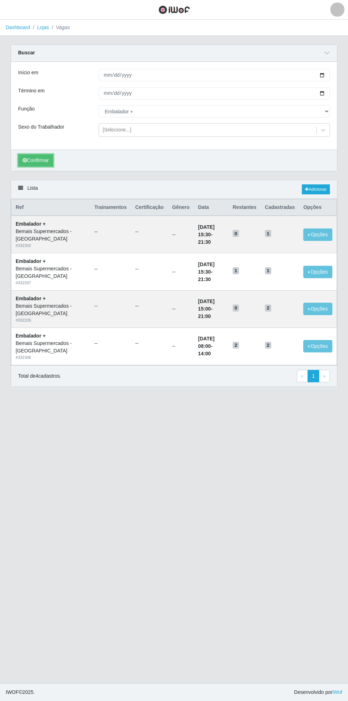
click at [36, 160] on button "Confirmar" at bounding box center [35, 160] width 35 height 12
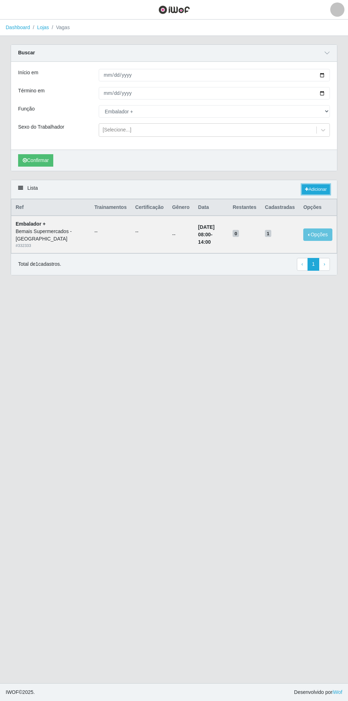
click at [318, 188] on link "Adicionar" at bounding box center [316, 189] width 28 height 10
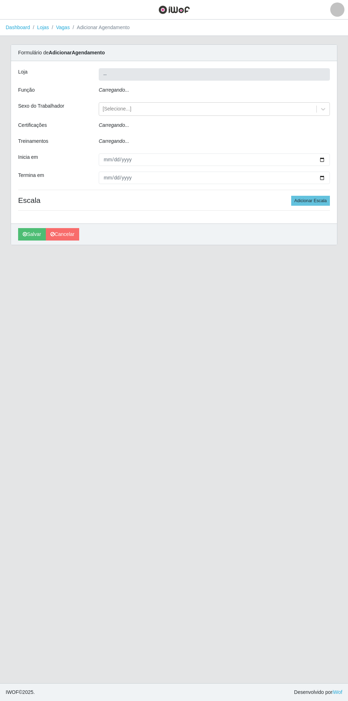
type input "Bemais Supermercados - [GEOGRAPHIC_DATA]"
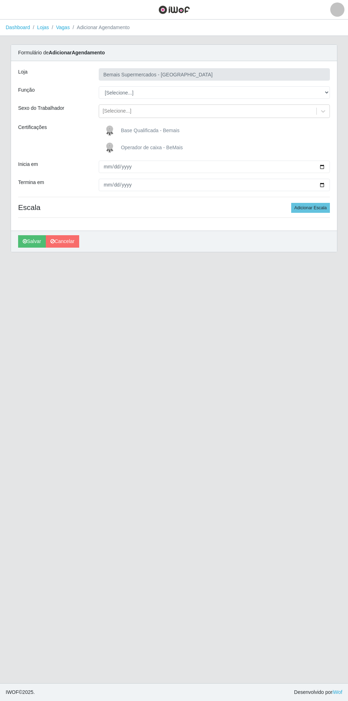
click at [337, 92] on div "Carregando... Formulário de Adicionar Agendamento Loja Bemais Supermercados - C…" at bounding box center [173, 152] width 337 height 216
click at [326, 92] on select "[Selecione...] ASG ASG + ASG ++ Auxiliar de Estacionamento Auxiliar de Estacion…" at bounding box center [214, 92] width 231 height 12
select select "70"
click at [99, 86] on select "[Selecione...] ASG ASG + ASG ++ Auxiliar de Estacionamento Auxiliar de Estacion…" at bounding box center [214, 92] width 231 height 12
click at [328, 168] on input "Inicia em" at bounding box center [214, 167] width 231 height 12
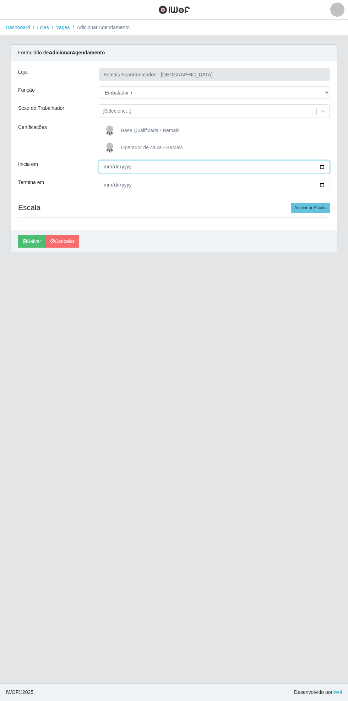
type input "[DATE]"
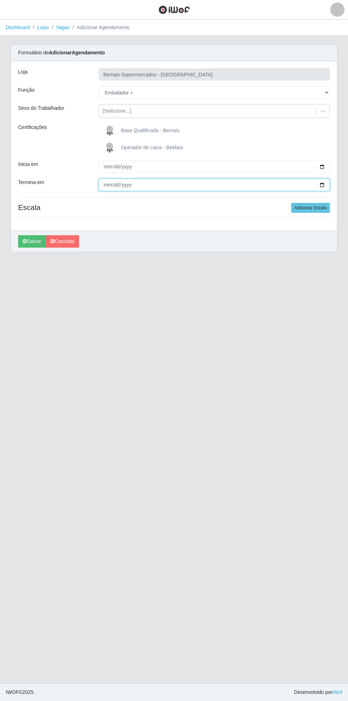
click at [327, 185] on input "Termina em" at bounding box center [214, 185] width 231 height 12
type input "[DATE]"
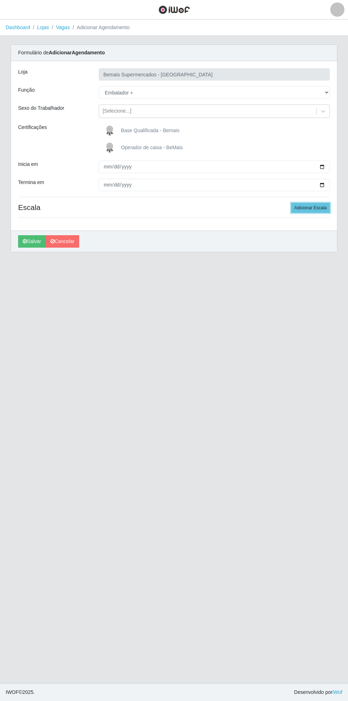
click at [322, 208] on button "Adicionar Escala" at bounding box center [310, 208] width 39 height 10
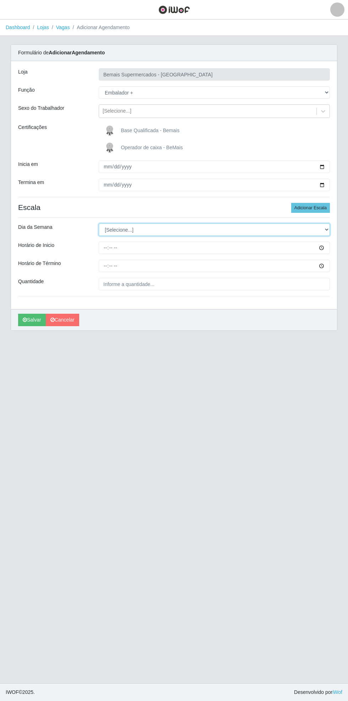
click at [327, 230] on select "[Selecione...] Segunda Terça Quarta Quinta Sexta Sábado Domingo" at bounding box center [214, 229] width 231 height 12
select select "0"
click at [99, 223] on select "[Selecione...] Segunda Terça Quarta Quinta Sexta Sábado Domingo" at bounding box center [214, 229] width 231 height 12
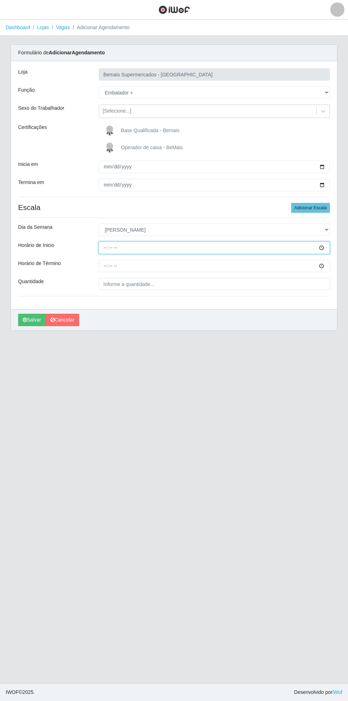
click at [326, 248] on input "Horário de Inicio" at bounding box center [214, 247] width 231 height 12
type input "08:00"
click at [327, 265] on input "Horário de Término" at bounding box center [214, 266] width 231 height 12
type input "14:00"
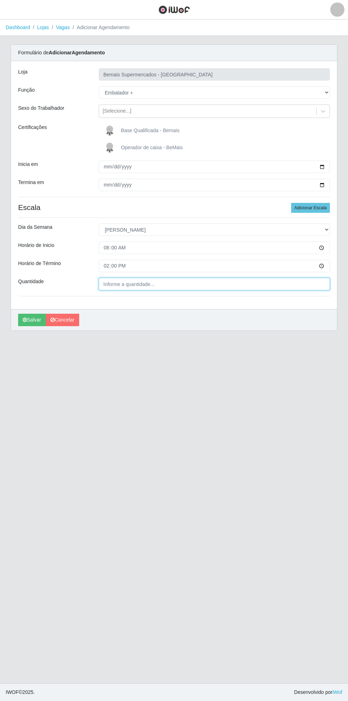
click at [142, 283] on input "Quantidade" at bounding box center [214, 284] width 231 height 12
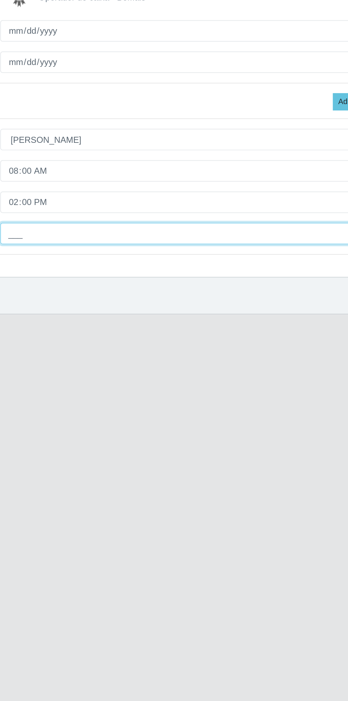
type input "1__"
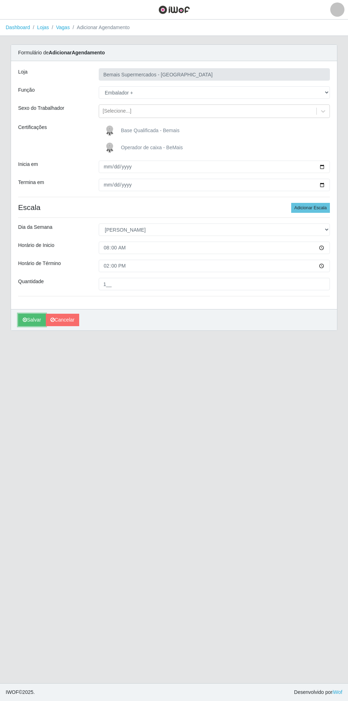
click at [25, 322] on button "Salvar" at bounding box center [32, 320] width 28 height 12
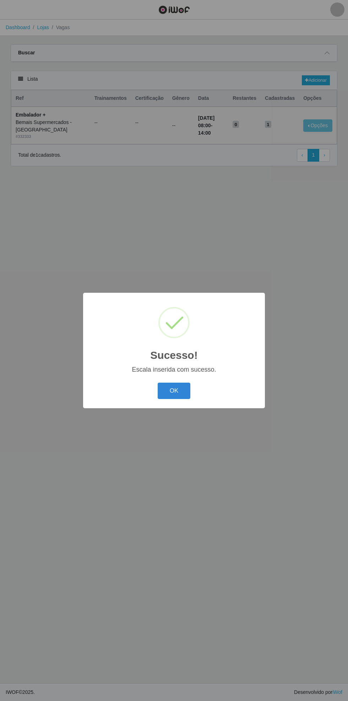
click at [174, 390] on button "OK" at bounding box center [174, 390] width 33 height 17
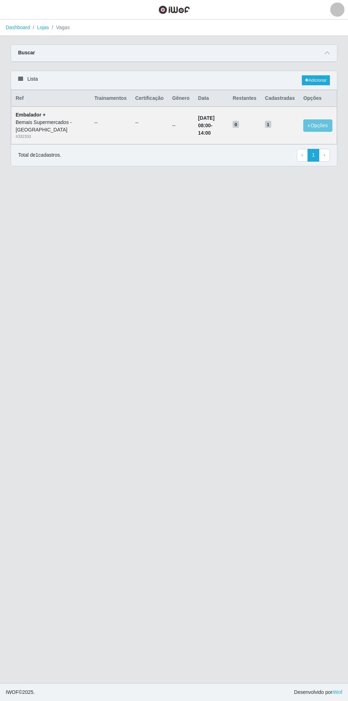
click at [329, 50] on span at bounding box center [327, 53] width 9 height 8
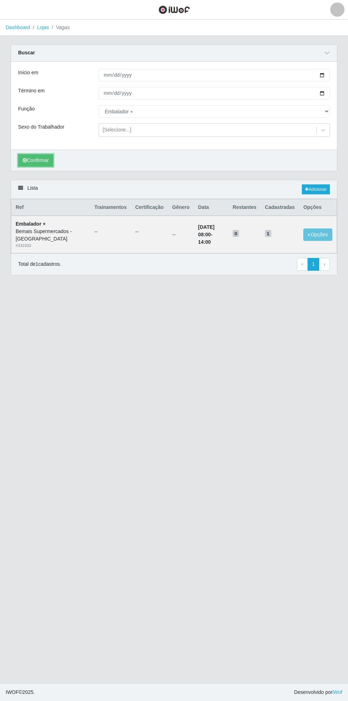
click at [35, 162] on button "Confirmar" at bounding box center [35, 160] width 35 height 12
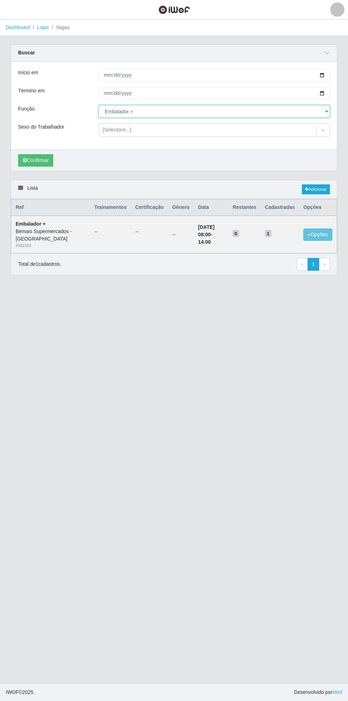
click at [326, 114] on select "[Selecione...] ASG ASG + ASG ++ Auxiliar de Estacionamento Auxiliar de Estacion…" at bounding box center [214, 111] width 231 height 12
click at [99, 105] on select "[Selecione...] ASG ASG + ASG ++ Auxiliar de Estacionamento Auxiliar de Estacion…" at bounding box center [214, 111] width 231 height 12
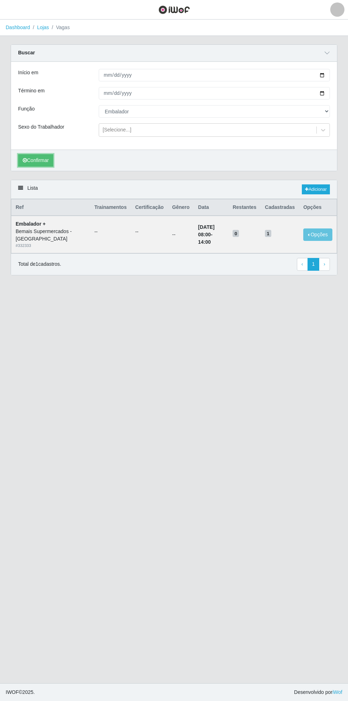
click at [39, 162] on button "Confirmar" at bounding box center [35, 160] width 35 height 12
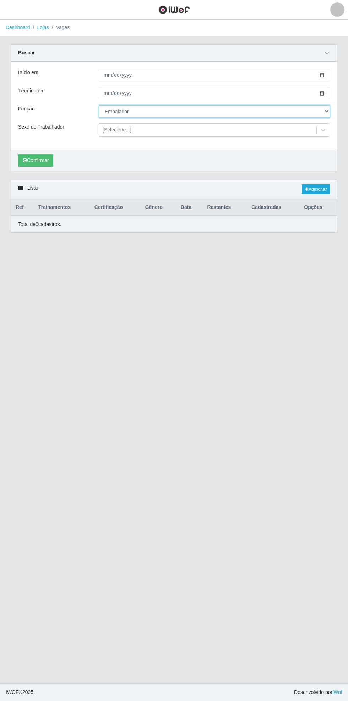
click at [328, 107] on select "[Selecione...] ASG ASG + ASG ++ Auxiliar de Estacionamento Auxiliar de Estacion…" at bounding box center [214, 111] width 231 height 12
click at [99, 105] on select "[Selecione...] ASG ASG + ASG ++ Auxiliar de Estacionamento Auxiliar de Estacion…" at bounding box center [214, 111] width 231 height 12
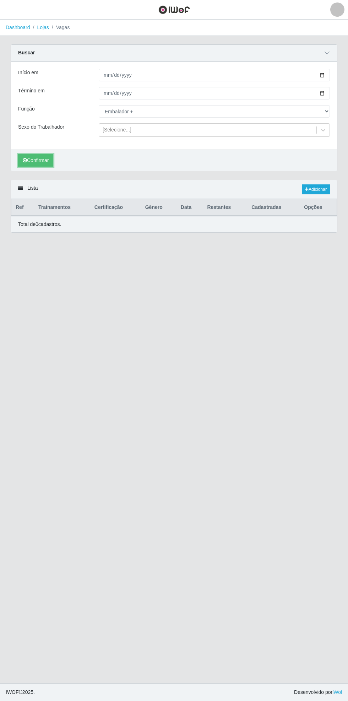
click at [34, 164] on button "Confirmar" at bounding box center [35, 160] width 35 height 12
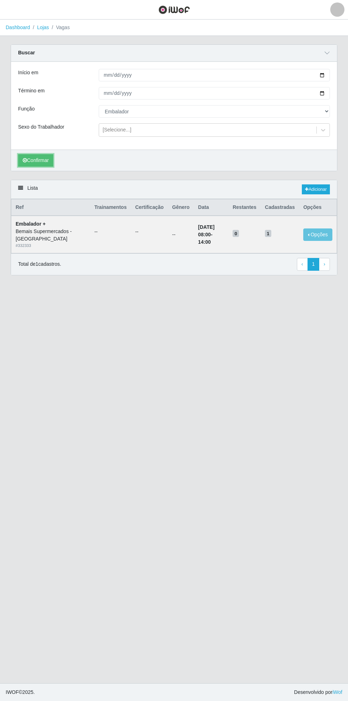
select select "70"
type input "[DATE]"
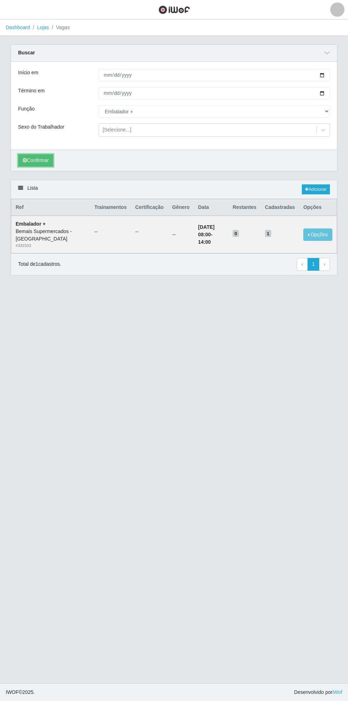
type input "[DATE]"
select select "[Selecione...]"
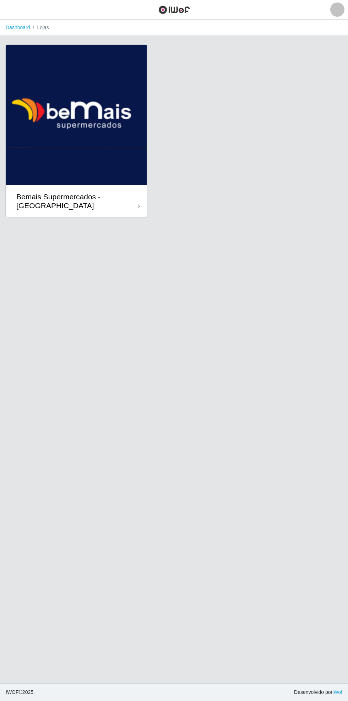
click at [139, 210] on div at bounding box center [139, 205] width 2 height 7
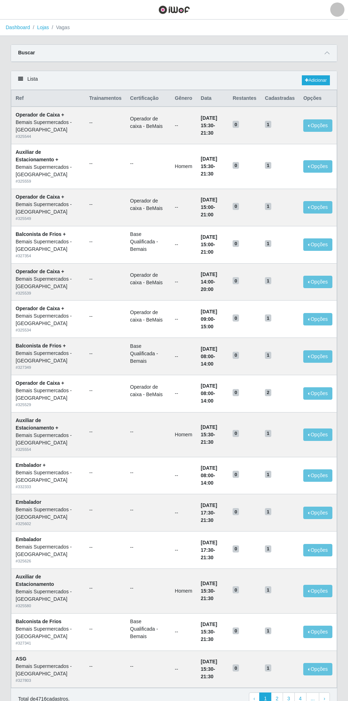
click at [331, 52] on span at bounding box center [327, 53] width 9 height 8
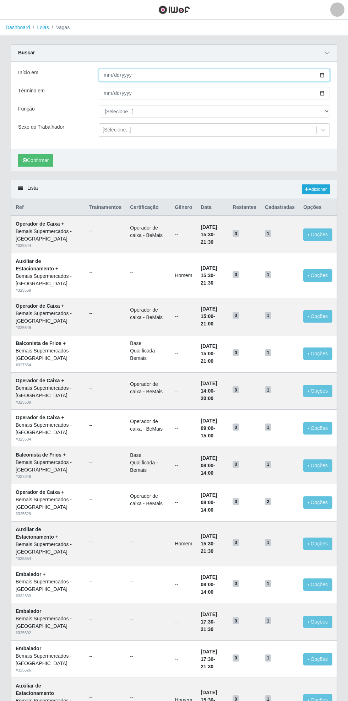
click at [327, 76] on input "Início em" at bounding box center [214, 75] width 231 height 12
type input "[DATE]"
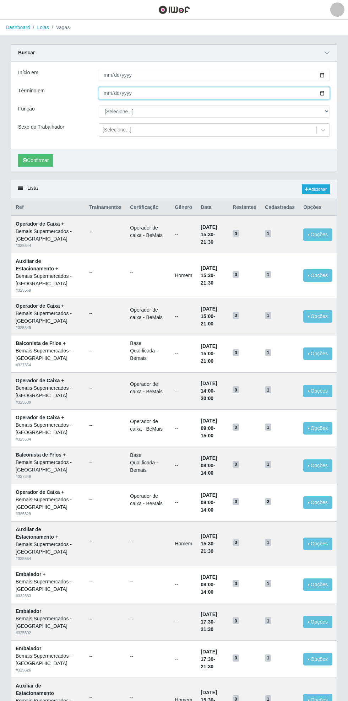
click at [327, 93] on input "Término em" at bounding box center [214, 93] width 231 height 12
type input "[DATE]"
click at [327, 111] on select "[Selecione...] ASG ASG + ASG ++ Auxiliar de Estacionamento Auxiliar de Estacion…" at bounding box center [214, 111] width 231 height 12
select select "70"
click at [99, 105] on select "[Selecione...] ASG ASG + ASG ++ Auxiliar de Estacionamento Auxiliar de Estacion…" at bounding box center [214, 111] width 231 height 12
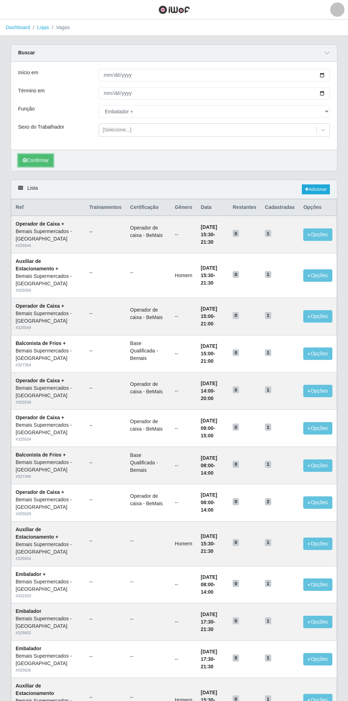
click at [34, 159] on button "Confirmar" at bounding box center [35, 160] width 35 height 12
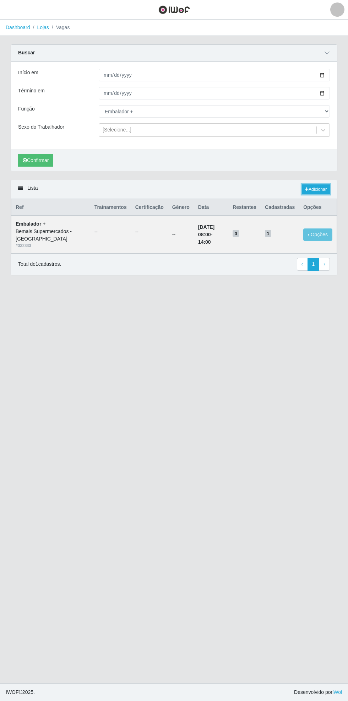
click at [320, 191] on link "Adicionar" at bounding box center [316, 189] width 28 height 10
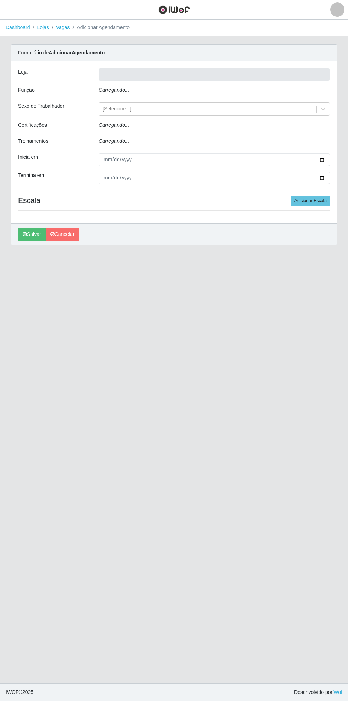
type input "Bemais Supermercados - [GEOGRAPHIC_DATA]"
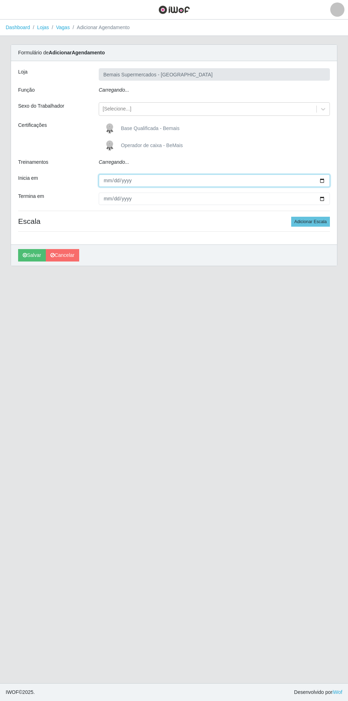
click at [328, 180] on input "Inicia em" at bounding box center [214, 180] width 231 height 12
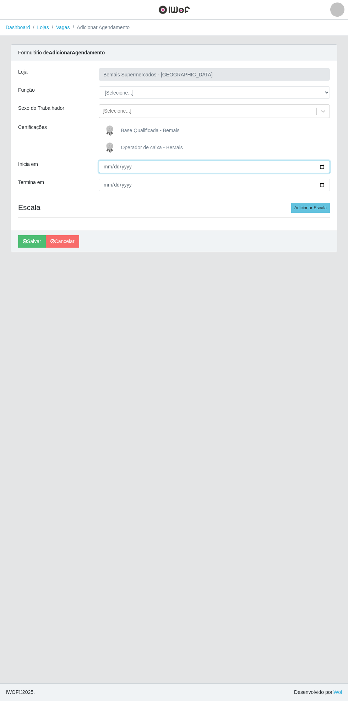
type input "[DATE]"
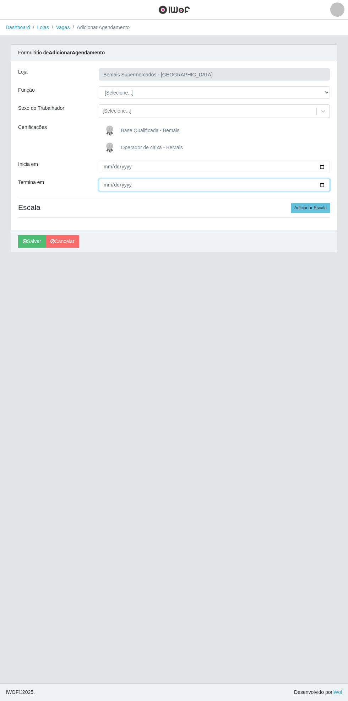
click at [330, 183] on input "Termina em" at bounding box center [214, 185] width 231 height 12
type input "[DATE]"
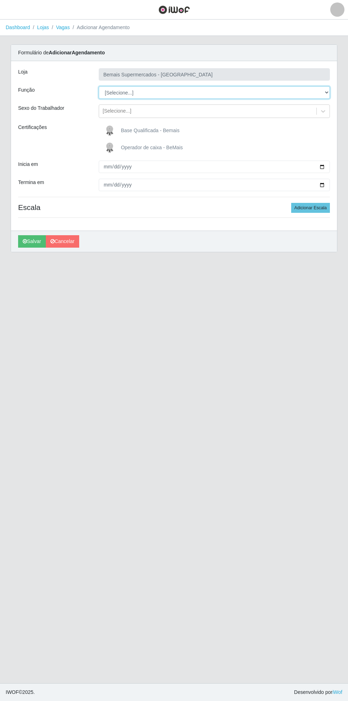
click at [329, 93] on select "[Selecione...] ASG ASG + ASG ++ Auxiliar de Estacionamento Auxiliar de Estacion…" at bounding box center [214, 92] width 231 height 12
select select "70"
click at [99, 86] on select "[Selecione...] ASG ASG + ASG ++ Auxiliar de Estacionamento Auxiliar de Estacion…" at bounding box center [214, 92] width 231 height 12
click at [313, 209] on button "Adicionar Escala" at bounding box center [310, 208] width 39 height 10
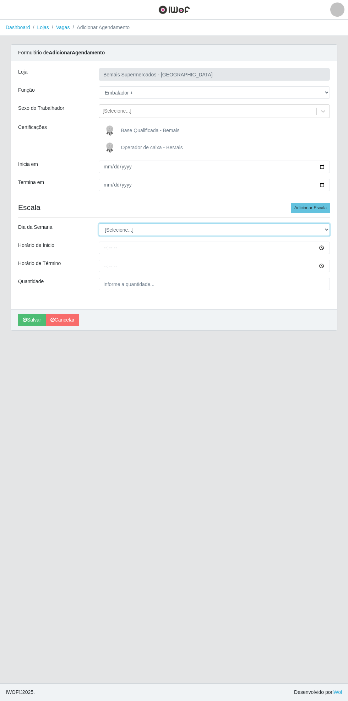
click at [329, 229] on select "[Selecione...] Segunda Terça Quarta Quinta Sexta Sábado Domingo" at bounding box center [214, 229] width 231 height 12
click at [99, 223] on select "[Selecione...] Segunda Terça Quarta Quinta Sexta Sábado Domingo" at bounding box center [214, 229] width 231 height 12
click at [329, 229] on select "[Selecione...] Segunda Terça Quarta Quinta Sexta Sábado Domingo" at bounding box center [214, 229] width 231 height 12
select select "6"
click at [99, 223] on select "[Selecione...] Segunda Terça Quarta Quinta Sexta Sábado Domingo" at bounding box center [214, 229] width 231 height 12
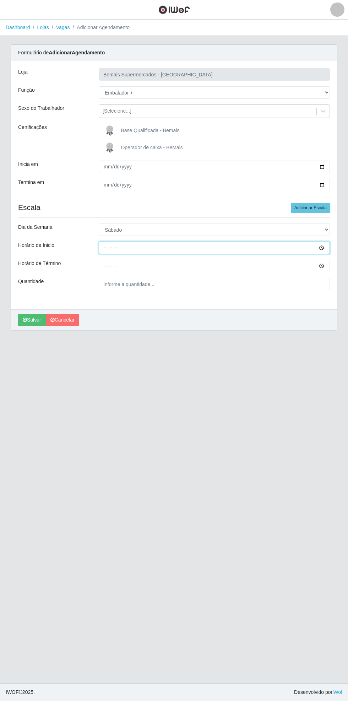
click at [326, 249] on input "Horário de Inicio" at bounding box center [214, 247] width 231 height 12
type input "08:00"
click at [328, 265] on input "Horário de Término" at bounding box center [214, 266] width 231 height 12
type input "14:00"
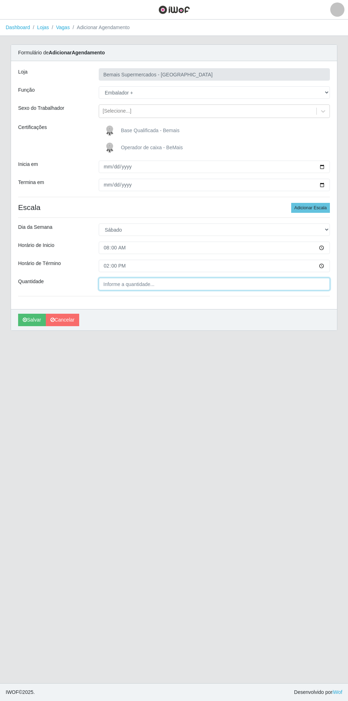
click at [162, 283] on input "Quantidade" at bounding box center [214, 284] width 231 height 12
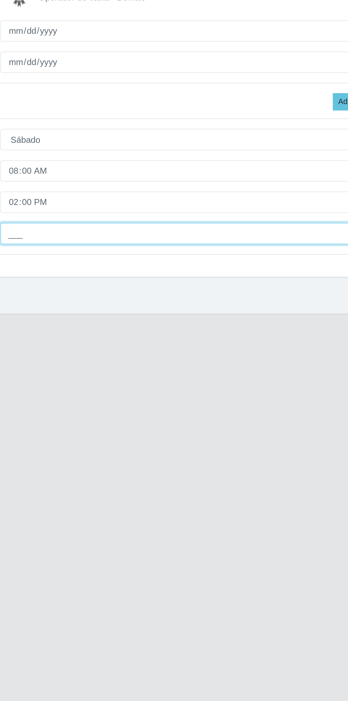
type input "1__"
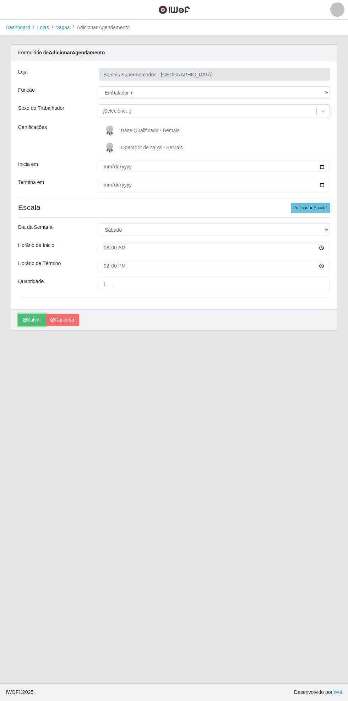
click at [25, 319] on icon "submit" at bounding box center [25, 319] width 4 height 5
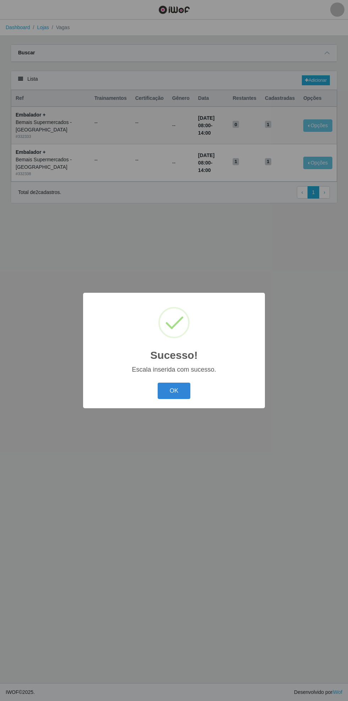
click at [174, 391] on button "OK" at bounding box center [174, 390] width 33 height 17
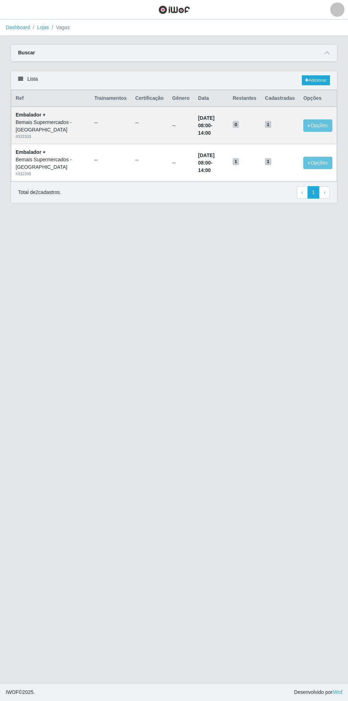
click at [328, 51] on icon at bounding box center [327, 52] width 5 height 5
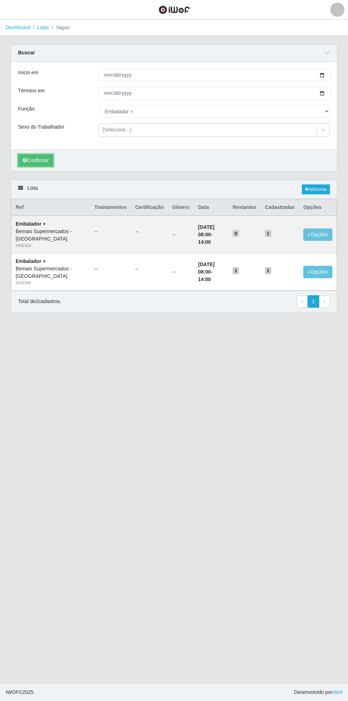
click at [34, 162] on button "Confirmar" at bounding box center [35, 160] width 35 height 12
click at [326, 185] on link "Adicionar" at bounding box center [316, 189] width 28 height 10
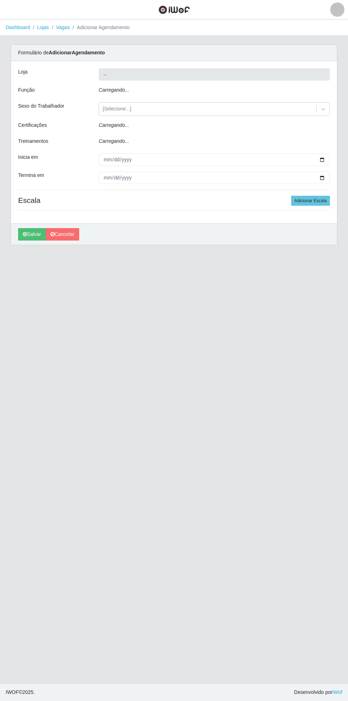
type input "Bemais Supermercados - [GEOGRAPHIC_DATA]"
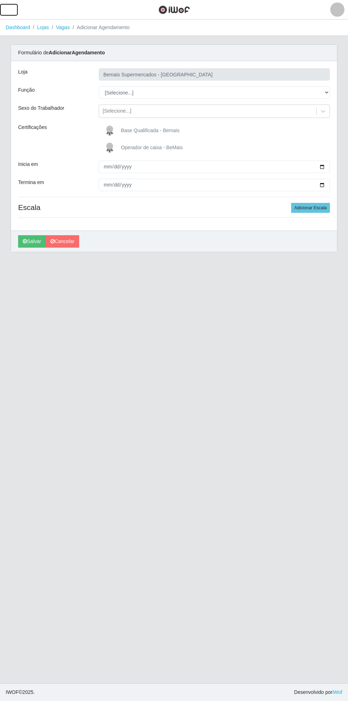
click at [16, 11] on button "button" at bounding box center [9, 10] width 18 height 12
click at [327, 91] on select "[Selecione...] ASG ASG + ASG ++ Auxiliar de Estacionamento Auxiliar de Estacion…" at bounding box center [214, 92] width 231 height 12
select select "70"
click at [99, 86] on select "[Selecione...] ASG ASG + ASG ++ Auxiliar de Estacionamento Auxiliar de Estacion…" at bounding box center [214, 92] width 231 height 12
